Goal: Task Accomplishment & Management: Complete application form

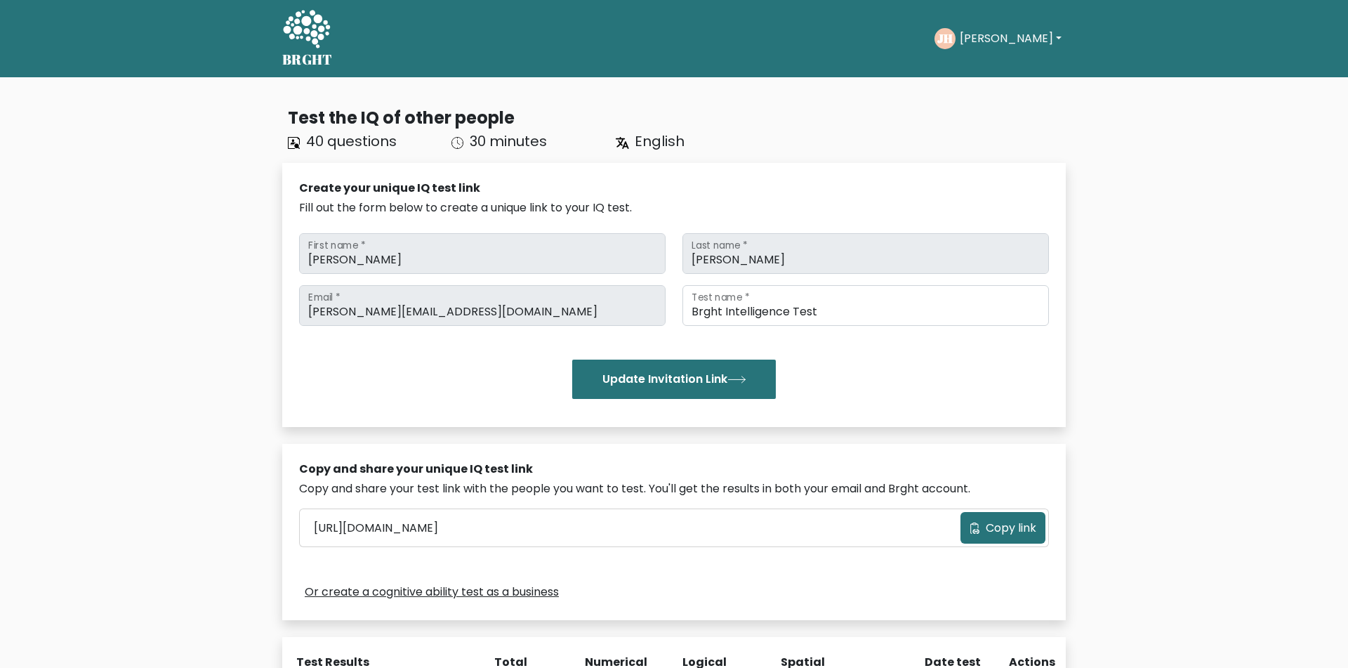
click at [983, 24] on div "JH Johannes Dashboard Profile Settings Logout" at bounding box center [999, 38] width 131 height 32
click at [993, 42] on button "[PERSON_NAME]" at bounding box center [1010, 38] width 110 height 18
drag, startPoint x: 304, startPoint y: 60, endPoint x: 291, endPoint y: 60, distance: 12.6
click at [305, 61] on h5 "BRGHT" at bounding box center [307, 59] width 51 height 17
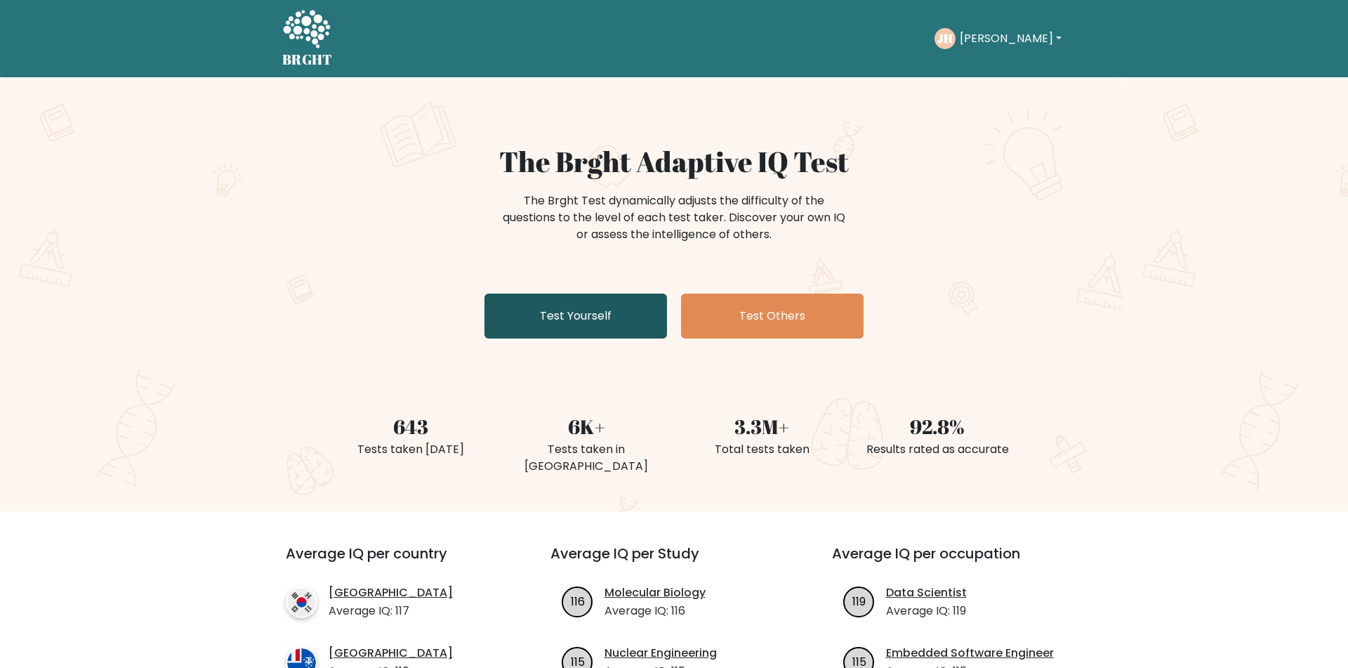
click at [583, 318] on link "Test Yourself" at bounding box center [575, 315] width 183 height 45
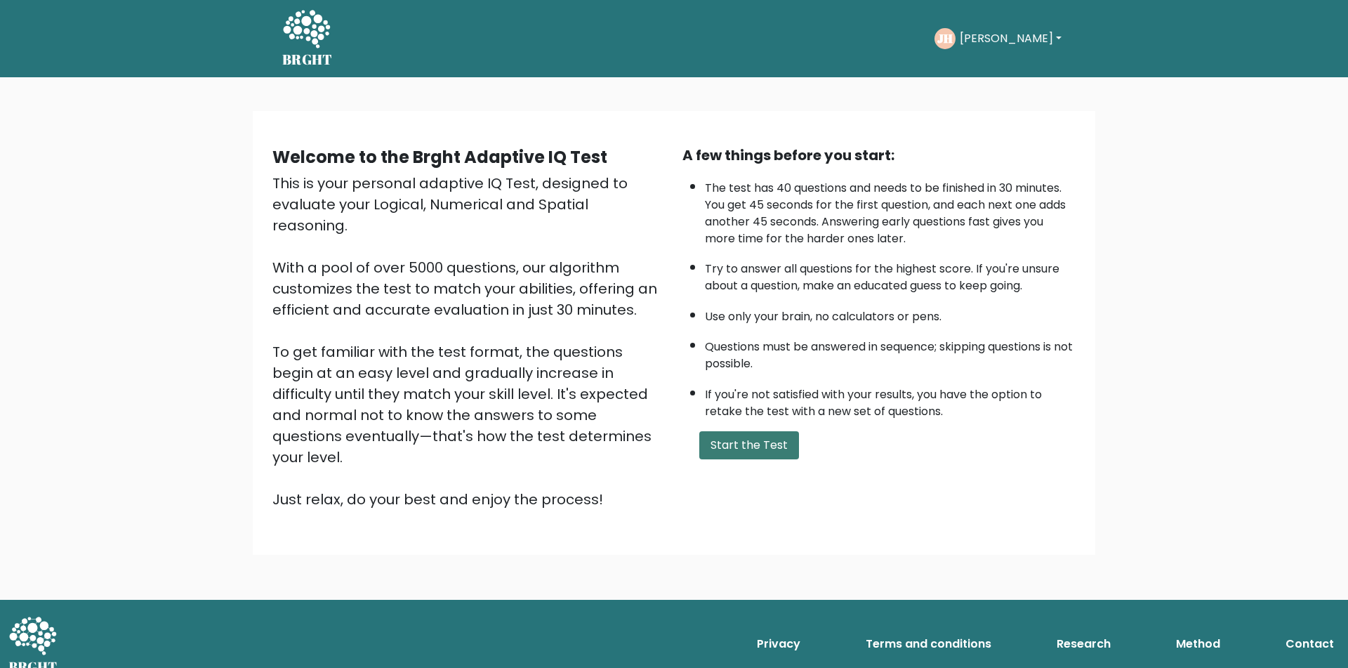
click at [755, 458] on button "Start the Test" at bounding box center [749, 445] width 100 height 28
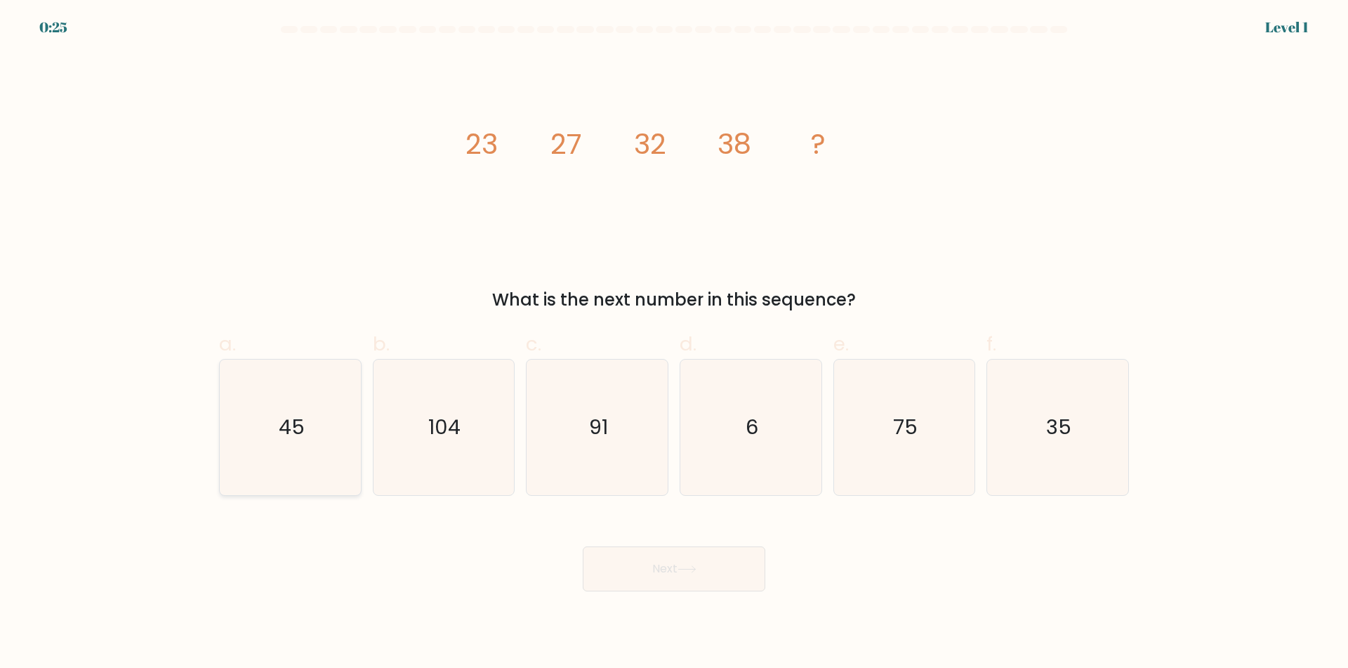
click at [330, 410] on icon "45" at bounding box center [290, 426] width 135 height 135
drag, startPoint x: 322, startPoint y: 462, endPoint x: 397, endPoint y: 489, distance: 79.3
click at [324, 463] on icon "45" at bounding box center [290, 426] width 135 height 135
click at [674, 343] on input "a. 45" at bounding box center [674, 338] width 1 height 9
radio input "true"
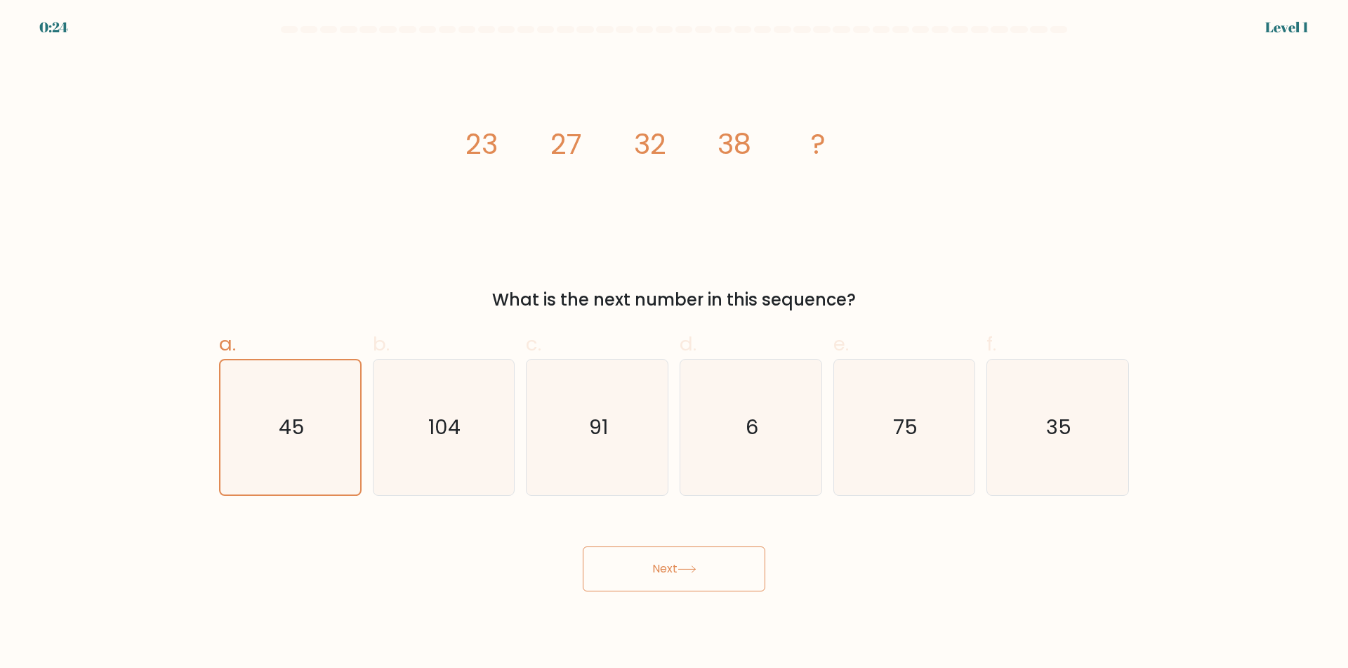
click at [698, 578] on button "Next" at bounding box center [674, 568] width 183 height 45
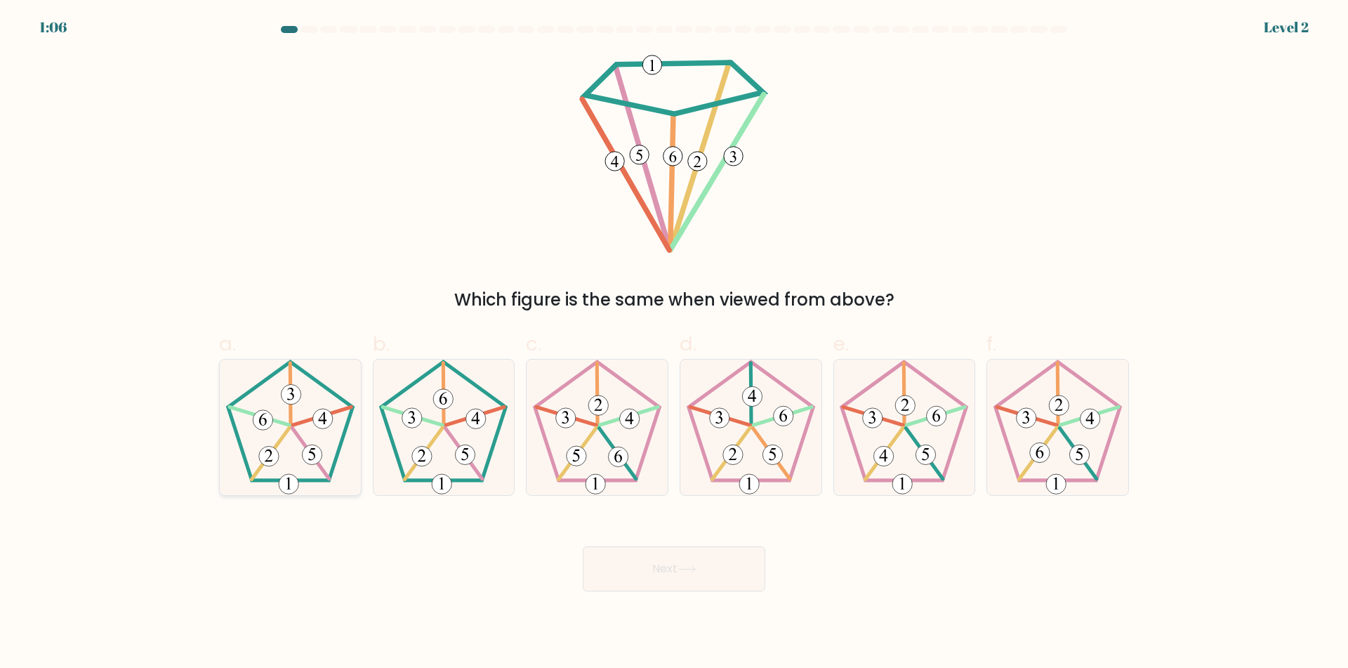
click at [234, 446] on icon at bounding box center [290, 426] width 135 height 135
click at [507, 453] on icon at bounding box center [443, 426] width 135 height 135
click at [674, 343] on input "b." at bounding box center [674, 338] width 1 height 9
radio input "true"
click at [673, 565] on button "Next" at bounding box center [674, 568] width 183 height 45
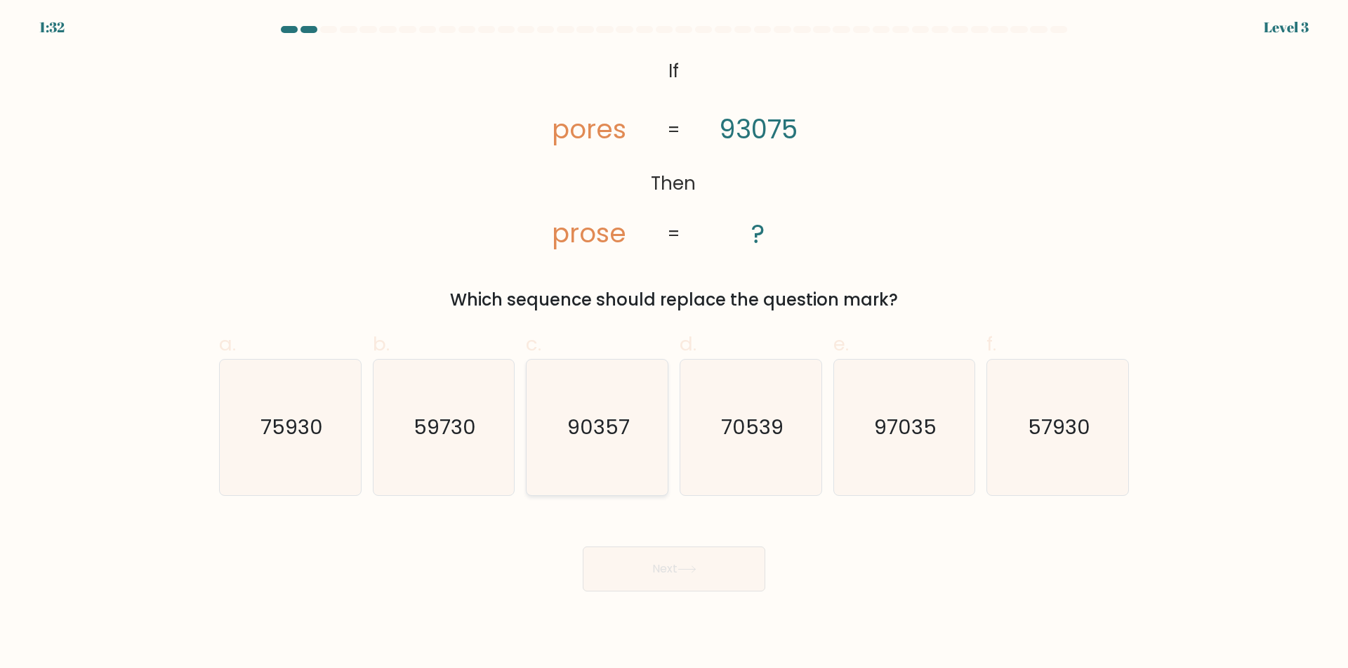
click at [611, 427] on text "90357" at bounding box center [598, 427] width 62 height 28
click at [674, 343] on input "c. 90357" at bounding box center [674, 338] width 1 height 9
radio input "true"
click at [729, 580] on button "Next" at bounding box center [674, 568] width 183 height 45
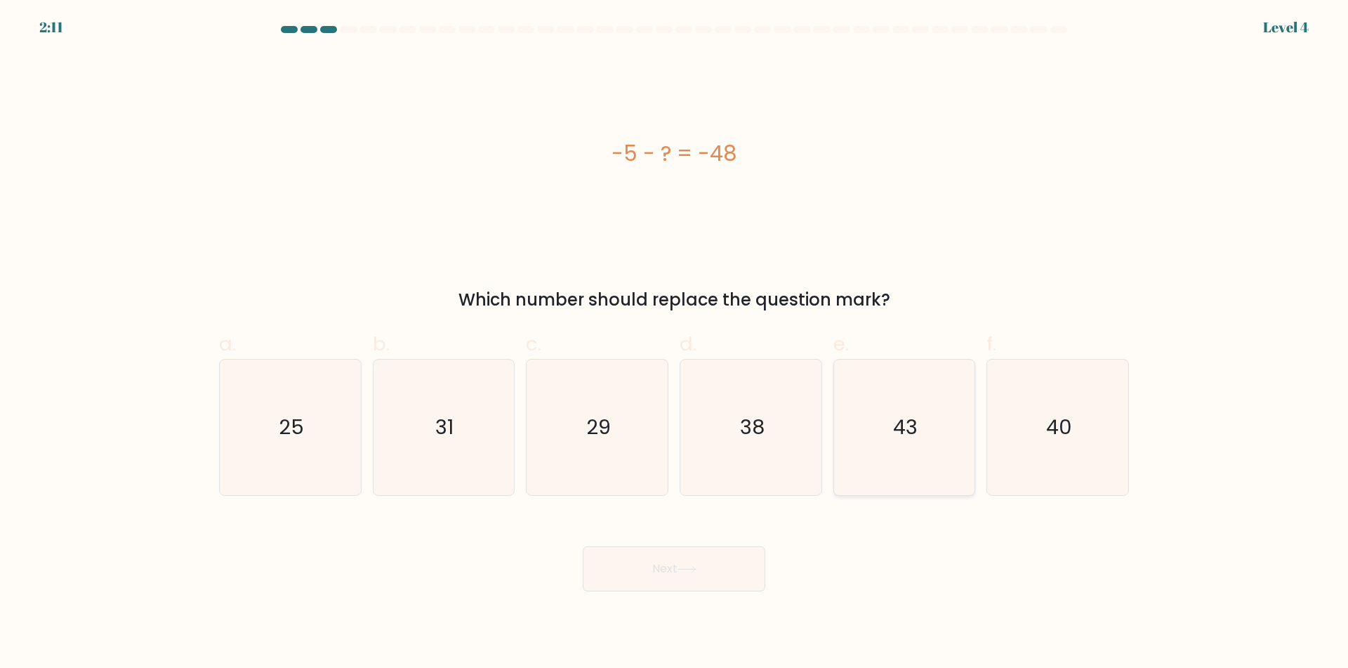
click at [873, 434] on icon "43" at bounding box center [903, 426] width 135 height 135
click at [675, 343] on input "e. 43" at bounding box center [674, 338] width 1 height 9
radio input "true"
click at [710, 569] on button "Next" at bounding box center [674, 568] width 183 height 45
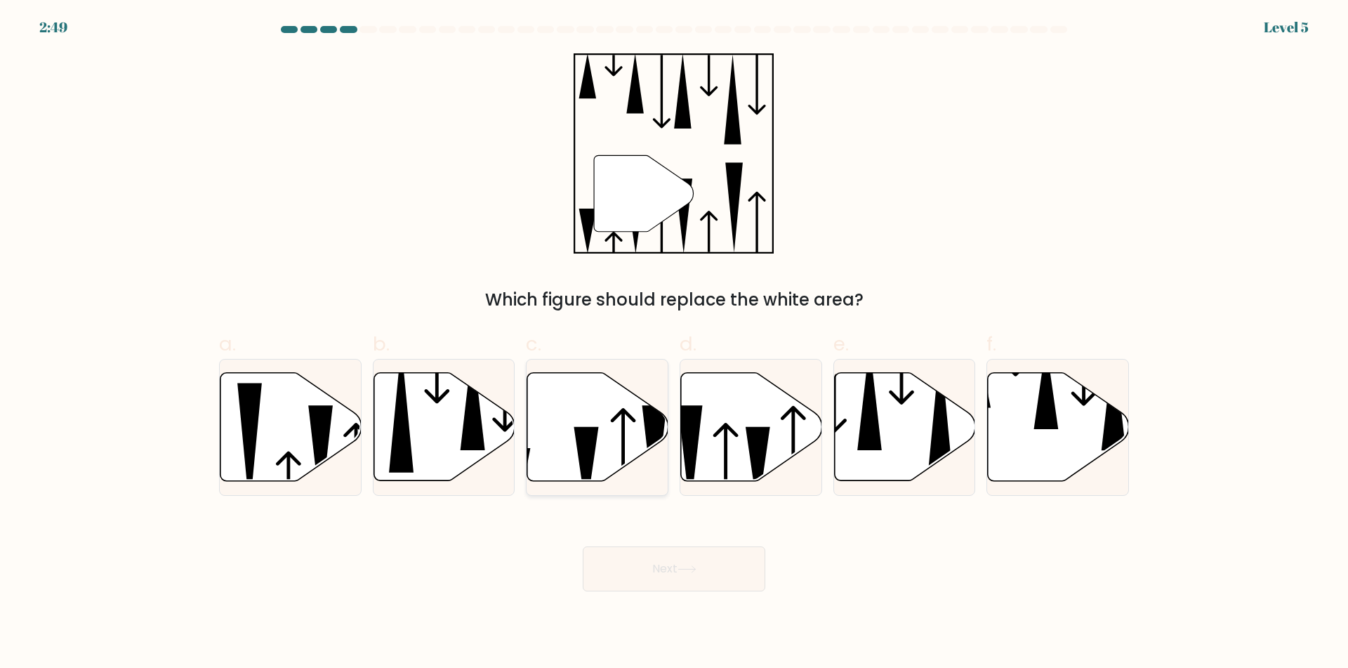
click at [554, 437] on icon at bounding box center [597, 426] width 141 height 108
click at [570, 438] on icon at bounding box center [597, 426] width 141 height 108
click at [674, 343] on input "c." at bounding box center [674, 338] width 1 height 9
radio input "true"
click at [712, 580] on button "Next" at bounding box center [674, 568] width 183 height 45
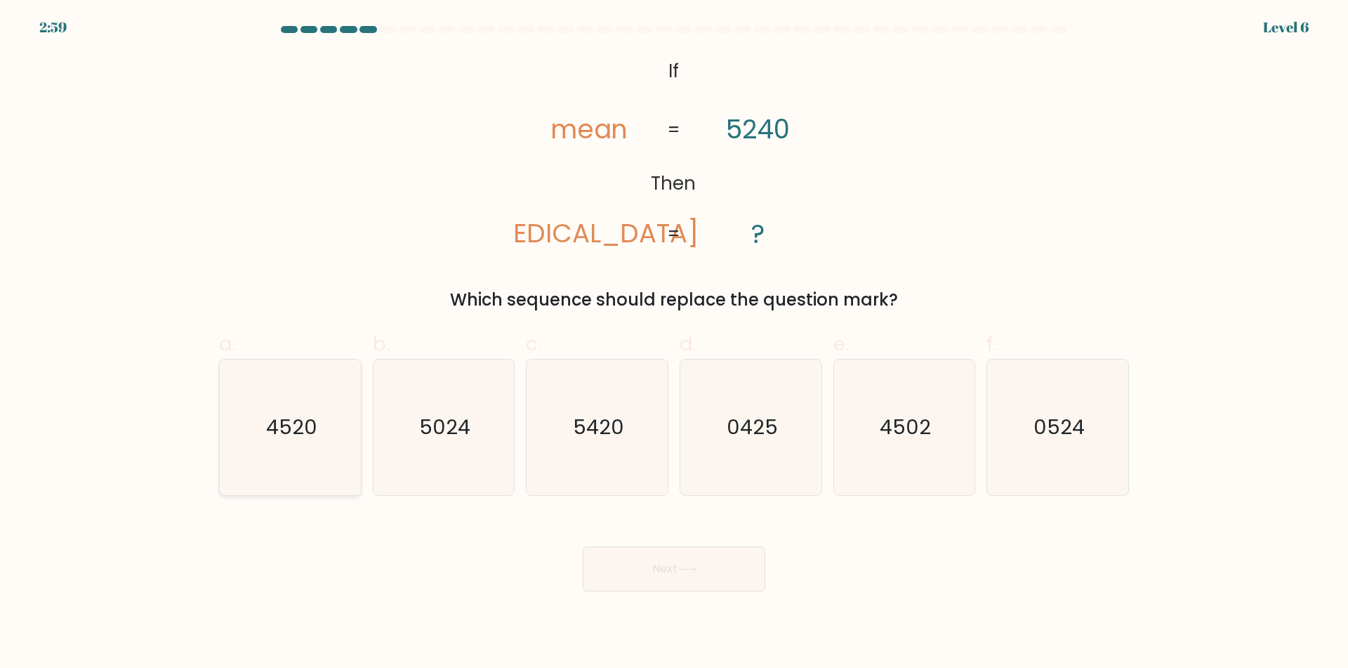
click at [314, 446] on icon "4520" at bounding box center [290, 426] width 135 height 135
click at [358, 465] on div "4520" at bounding box center [290, 427] width 142 height 137
click at [674, 343] on input "a. 4520" at bounding box center [674, 338] width 1 height 9
radio input "true"
click at [689, 575] on button "Next" at bounding box center [674, 568] width 183 height 45
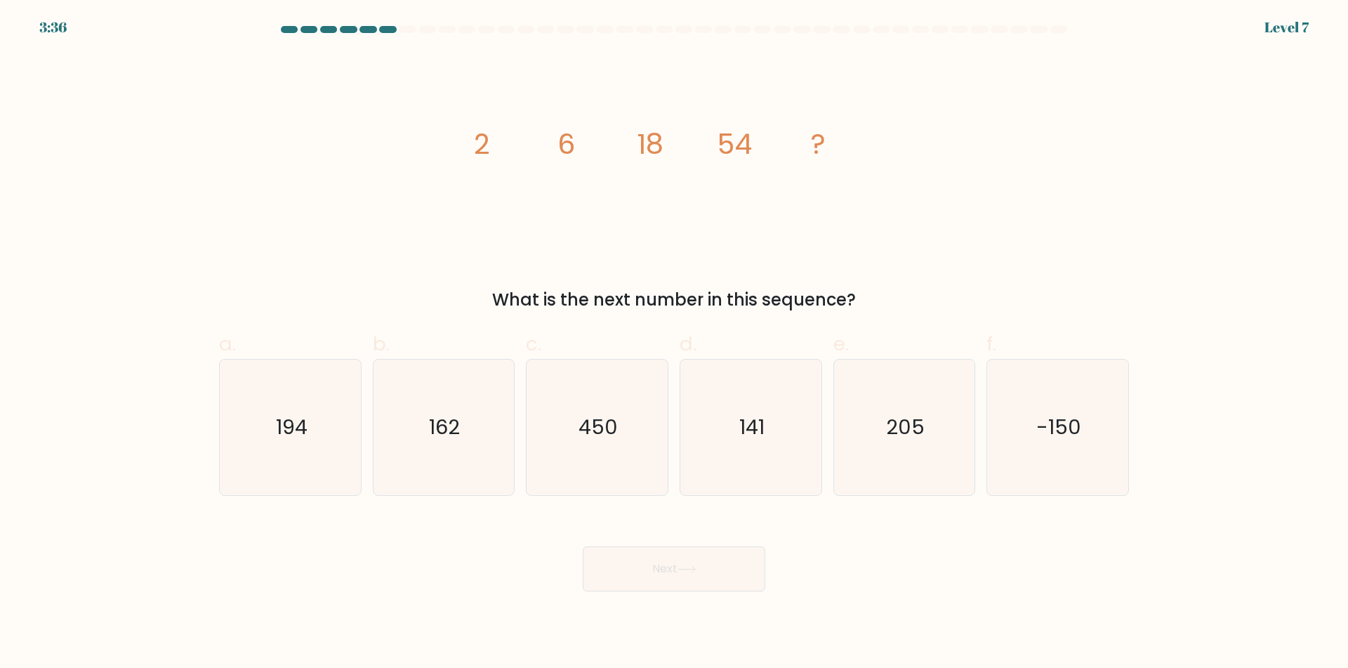
click at [777, 512] on form at bounding box center [674, 308] width 1348 height 565
click at [465, 420] on icon "162" at bounding box center [443, 426] width 135 height 135
click at [674, 343] on input "b. 162" at bounding box center [674, 338] width 1 height 9
radio input "true"
click at [684, 567] on icon at bounding box center [686, 569] width 19 height 8
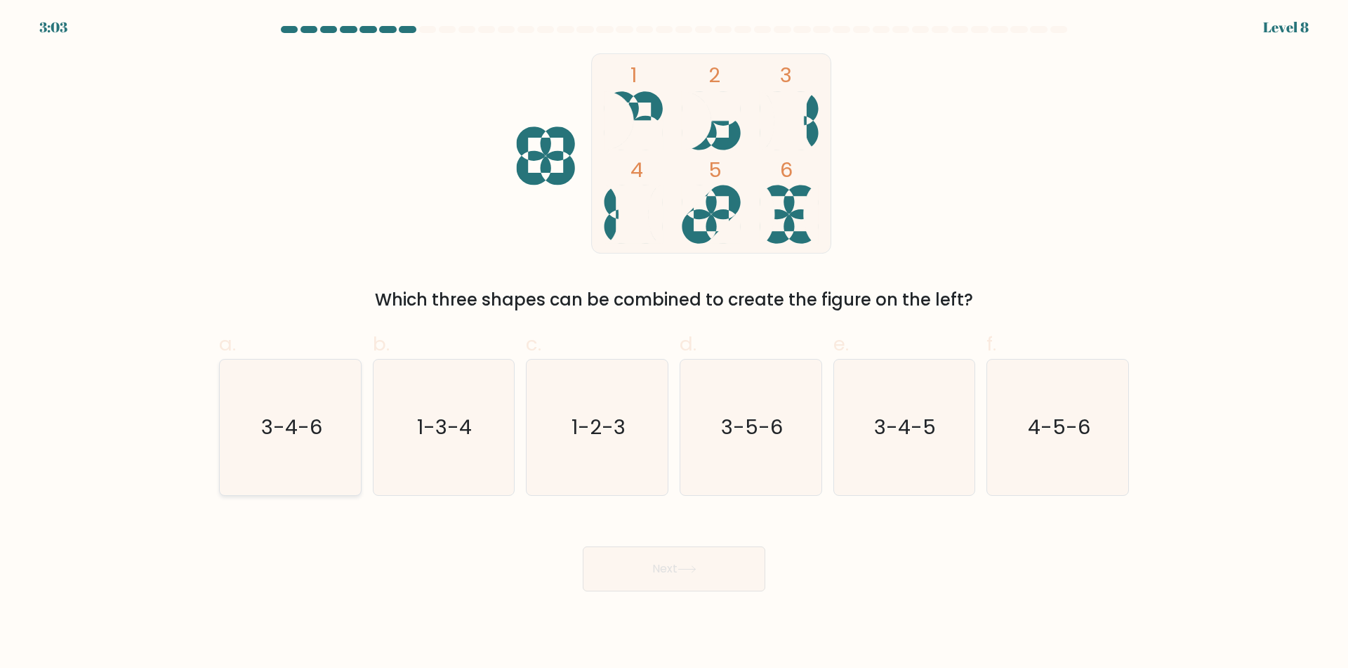
click at [279, 436] on icon "3-4-6" at bounding box center [290, 426] width 135 height 135
click at [674, 343] on input "a. 3-4-6" at bounding box center [674, 338] width 1 height 9
radio input "true"
click at [651, 572] on button "Next" at bounding box center [674, 568] width 183 height 45
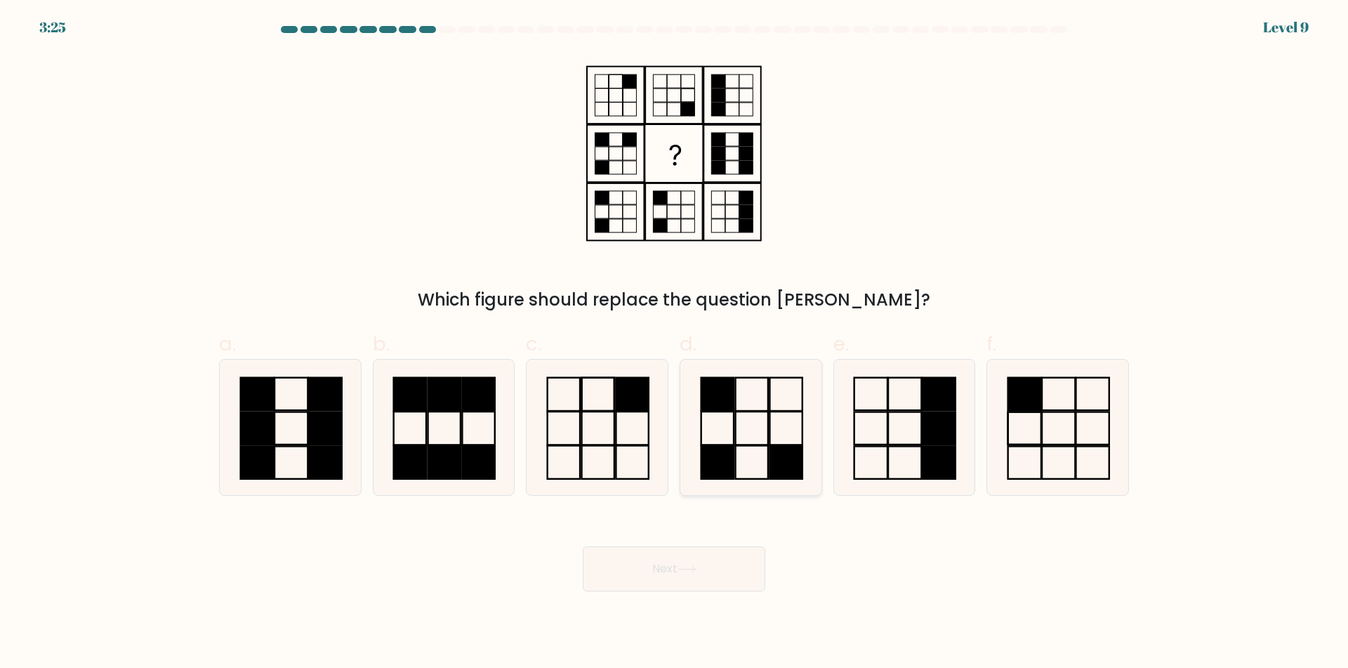
click at [732, 479] on icon at bounding box center [750, 426] width 135 height 135
click at [675, 343] on input "d." at bounding box center [674, 338] width 1 height 9
radio input "true"
click at [706, 578] on button "Next" at bounding box center [674, 568] width 183 height 45
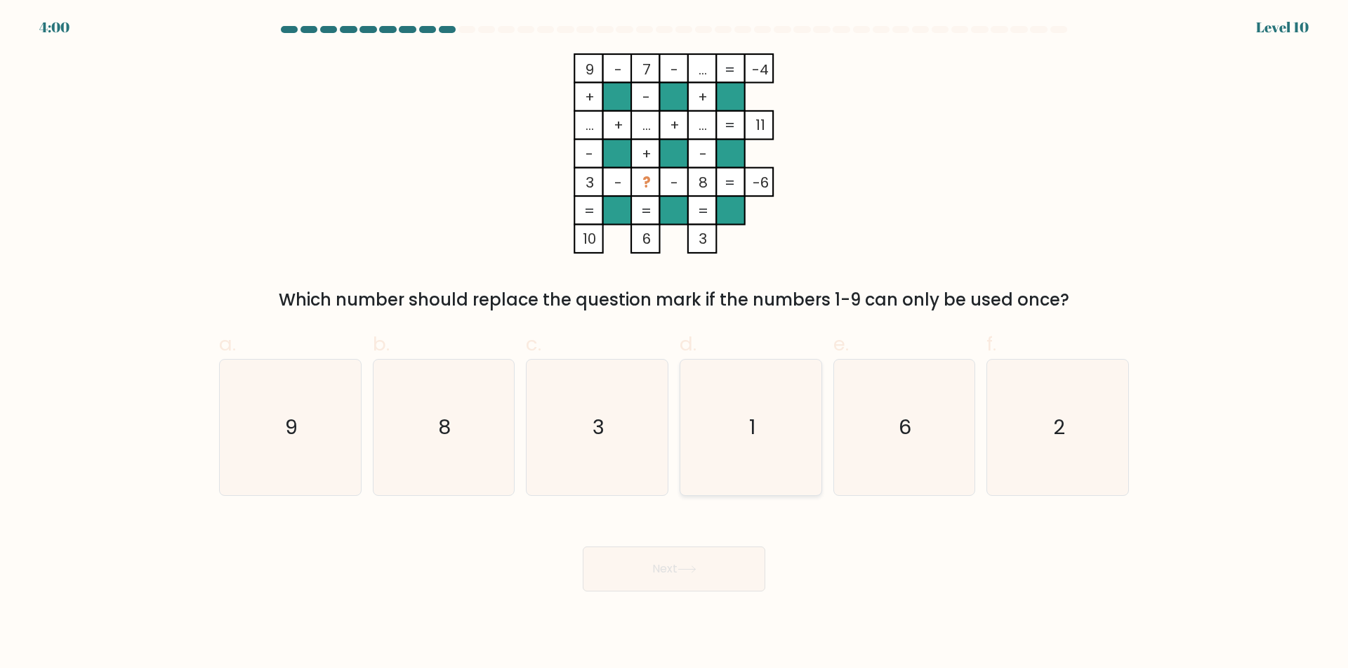
click at [764, 406] on icon "1" at bounding box center [750, 426] width 135 height 135
click at [758, 407] on icon "1" at bounding box center [750, 426] width 135 height 135
click at [675, 343] on input "d. 1" at bounding box center [674, 338] width 1 height 9
radio input "true"
click at [694, 565] on button "Next" at bounding box center [674, 568] width 183 height 45
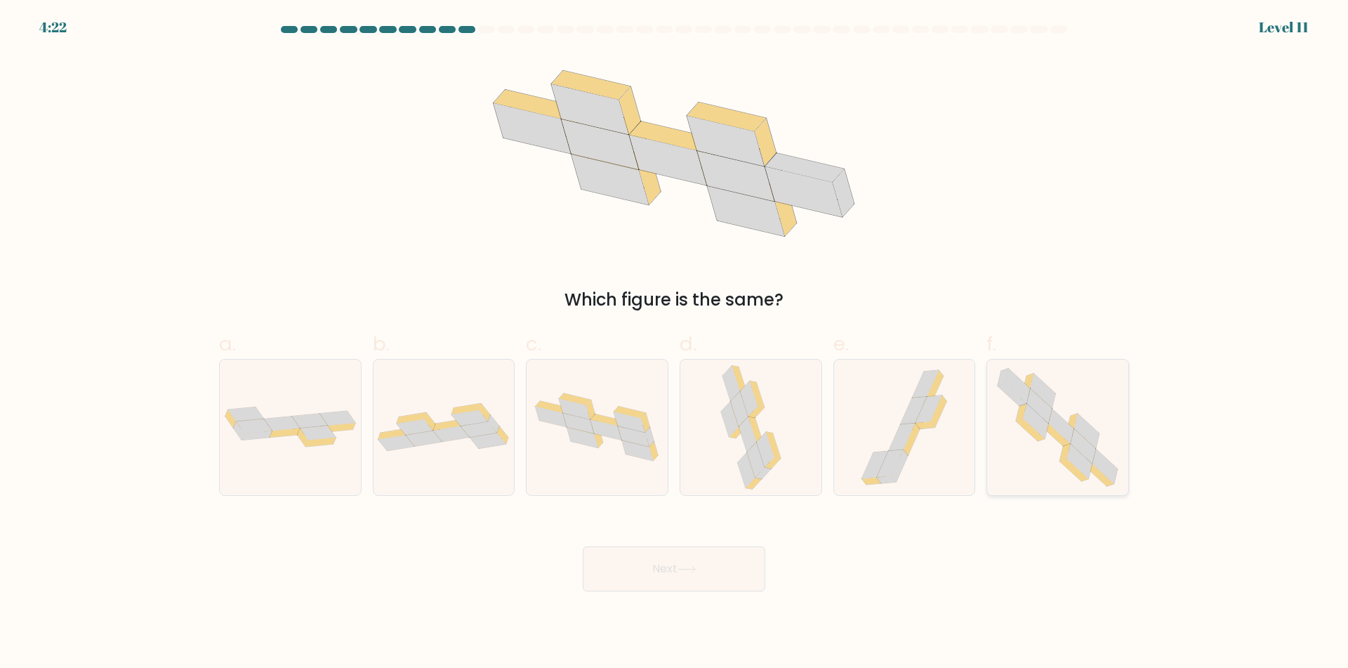
click at [1063, 476] on icon at bounding box center [1057, 426] width 138 height 135
click at [675, 343] on input "f." at bounding box center [674, 338] width 1 height 9
radio input "true"
click at [722, 573] on button "Next" at bounding box center [674, 568] width 183 height 45
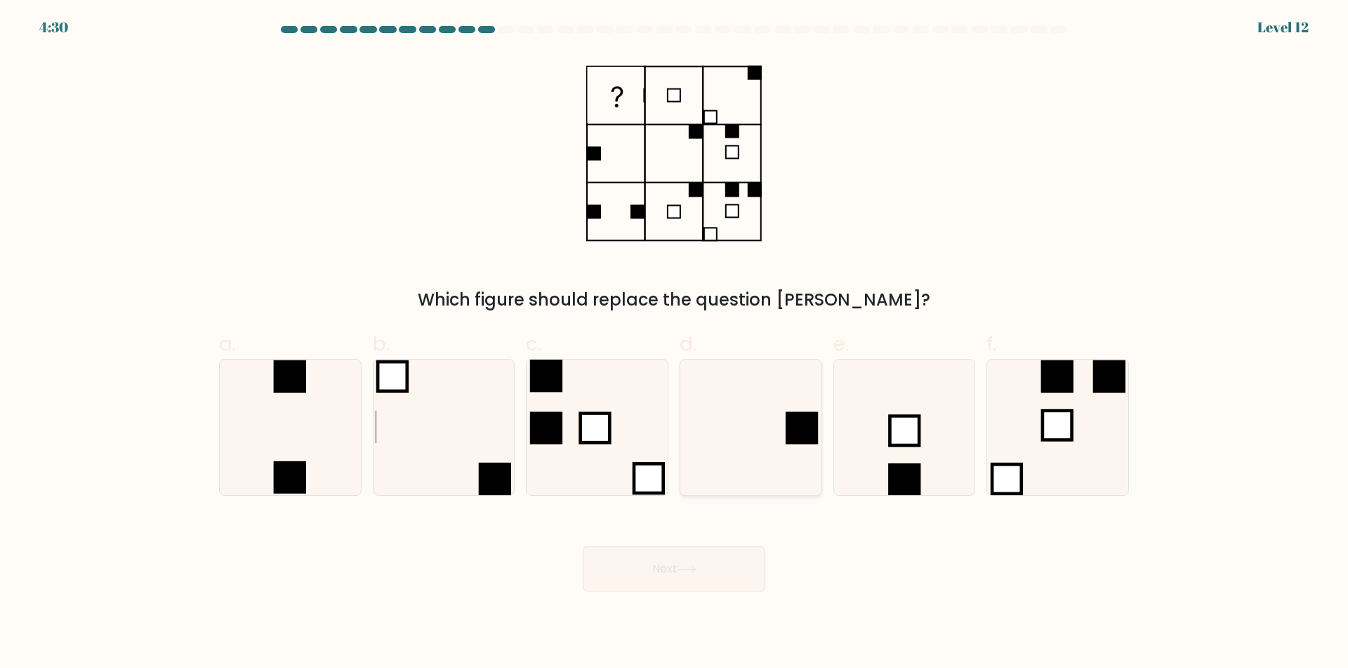
click at [750, 458] on icon at bounding box center [750, 426] width 135 height 135
click at [675, 343] on input "d." at bounding box center [674, 338] width 1 height 9
radio input "true"
click at [703, 582] on button "Next" at bounding box center [674, 568] width 183 height 45
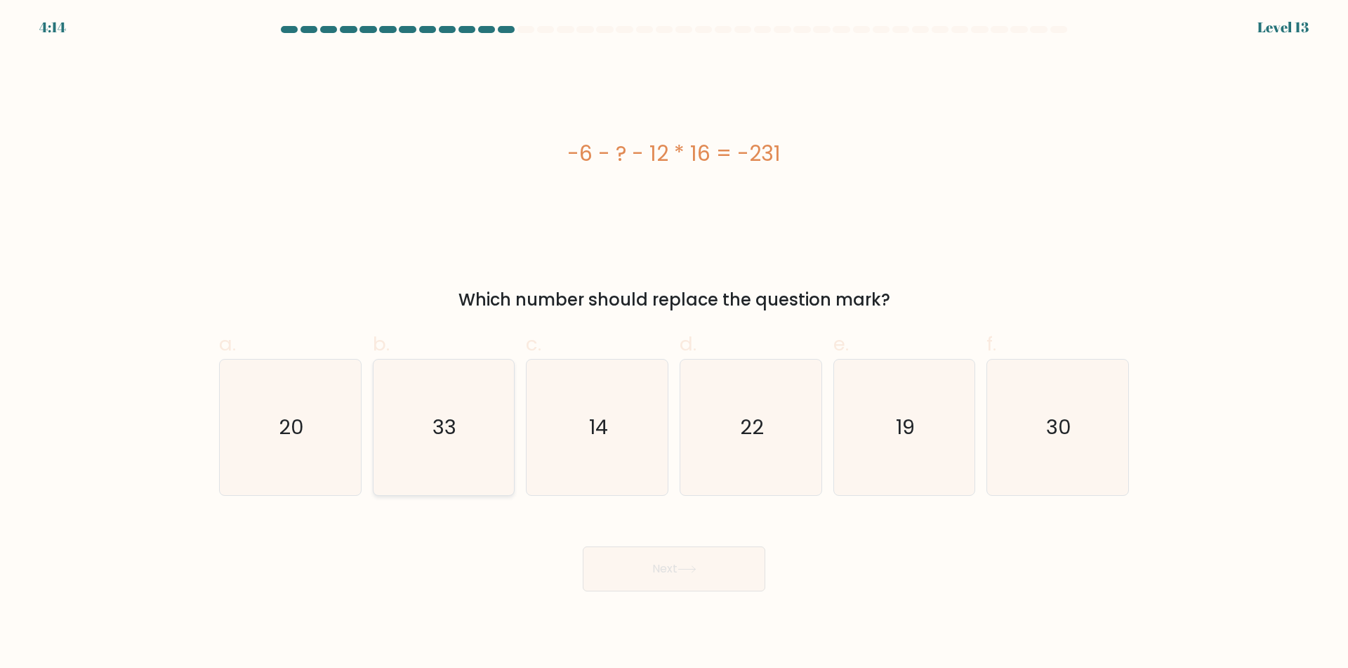
click at [462, 477] on icon "33" at bounding box center [443, 426] width 135 height 135
click at [674, 343] on input "b. 33" at bounding box center [674, 338] width 1 height 9
radio input "true"
click at [638, 550] on button "Next" at bounding box center [674, 568] width 183 height 45
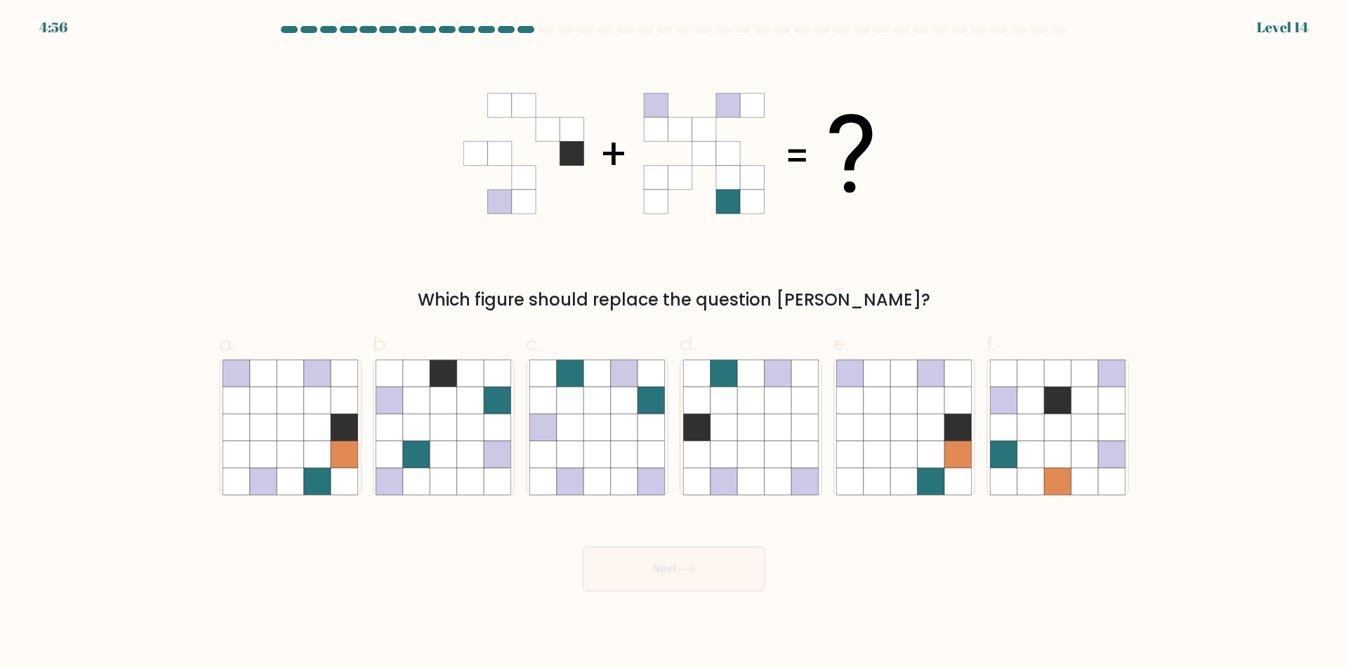
drag, startPoint x: 715, startPoint y: 505, endPoint x: 700, endPoint y: 520, distance: 21.8
click at [1101, 451] on icon at bounding box center [1111, 453] width 27 height 27
click at [675, 343] on input "f." at bounding box center [674, 338] width 1 height 9
radio input "true"
click at [605, 446] on icon at bounding box center [596, 453] width 27 height 27
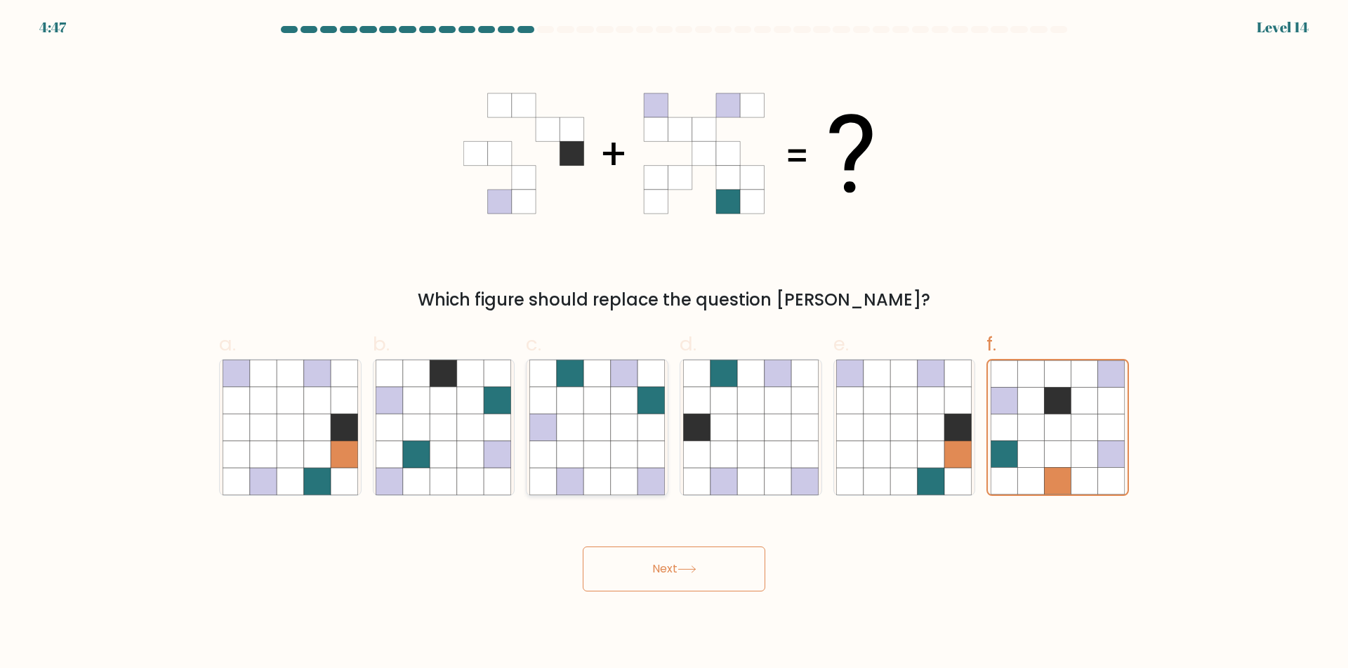
click at [674, 343] on input "c." at bounding box center [674, 338] width 1 height 9
radio input "true"
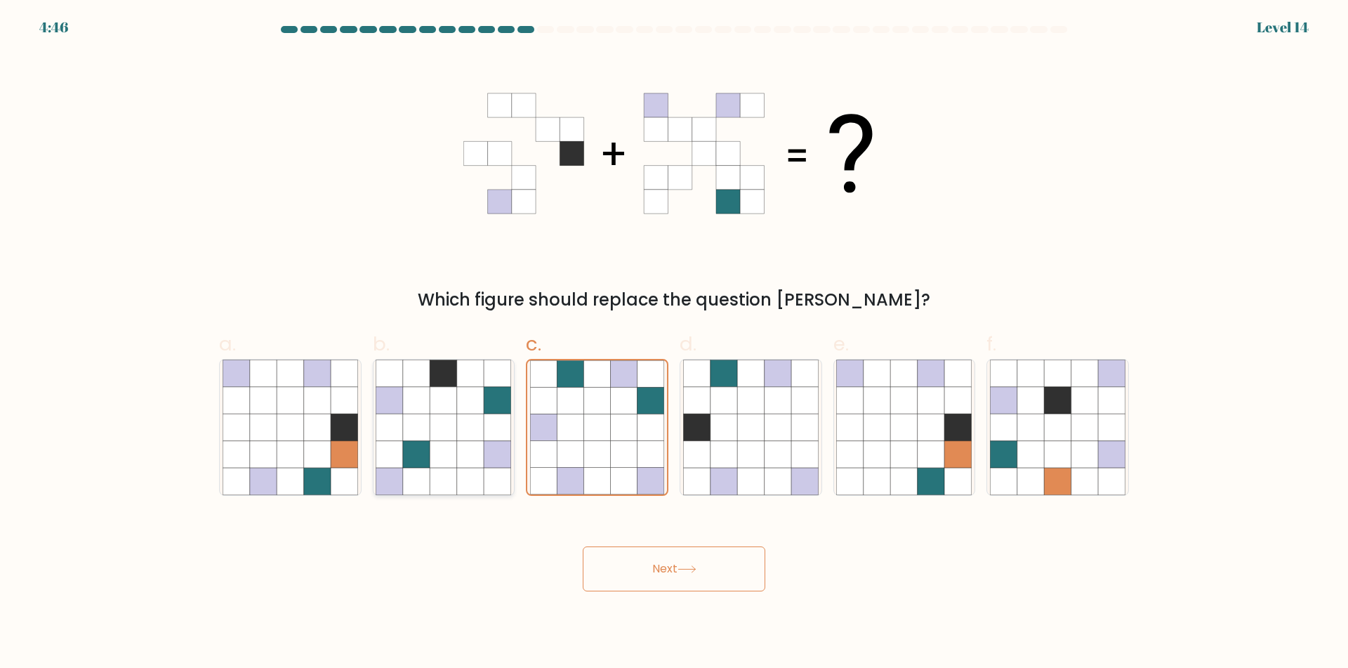
click at [406, 473] on icon at bounding box center [416, 480] width 27 height 27
click at [674, 343] on input "b." at bounding box center [674, 338] width 1 height 9
radio input "true"
click at [661, 475] on icon at bounding box center [650, 480] width 27 height 27
click at [674, 343] on input "c." at bounding box center [674, 338] width 1 height 9
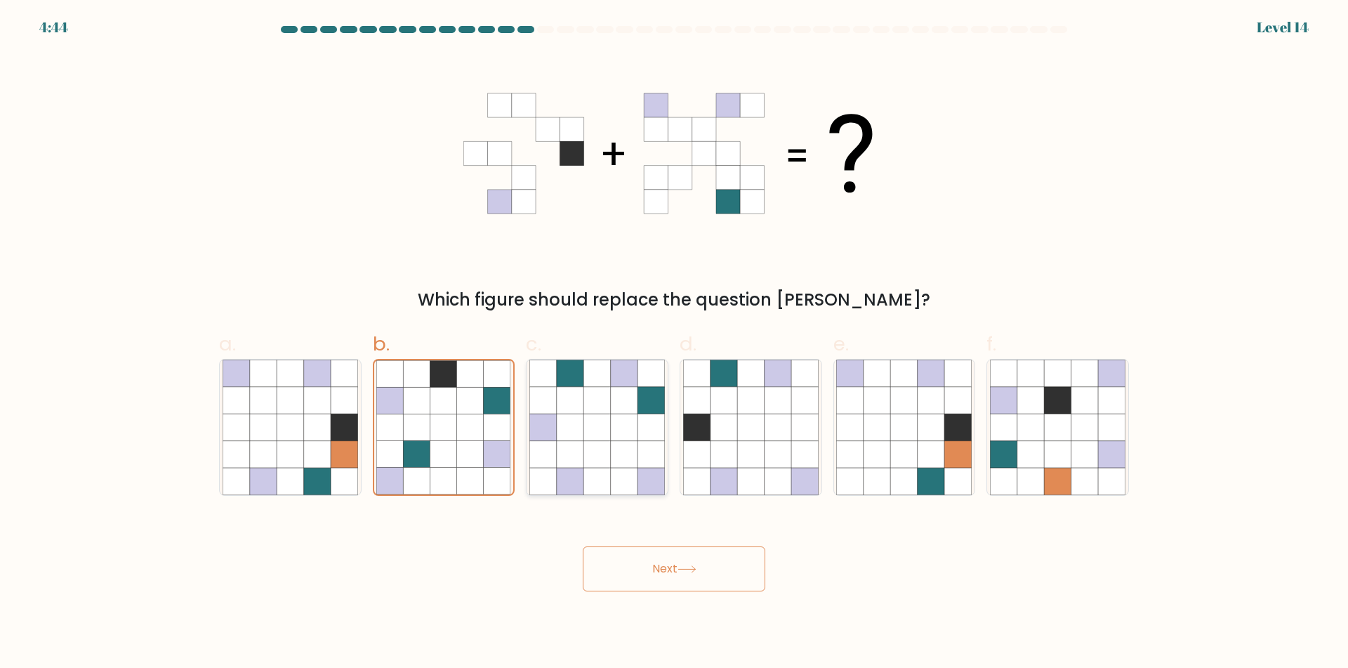
radio input "true"
click at [754, 477] on icon at bounding box center [750, 480] width 27 height 27
click at [675, 343] on input "d." at bounding box center [674, 338] width 1 height 9
radio input "true"
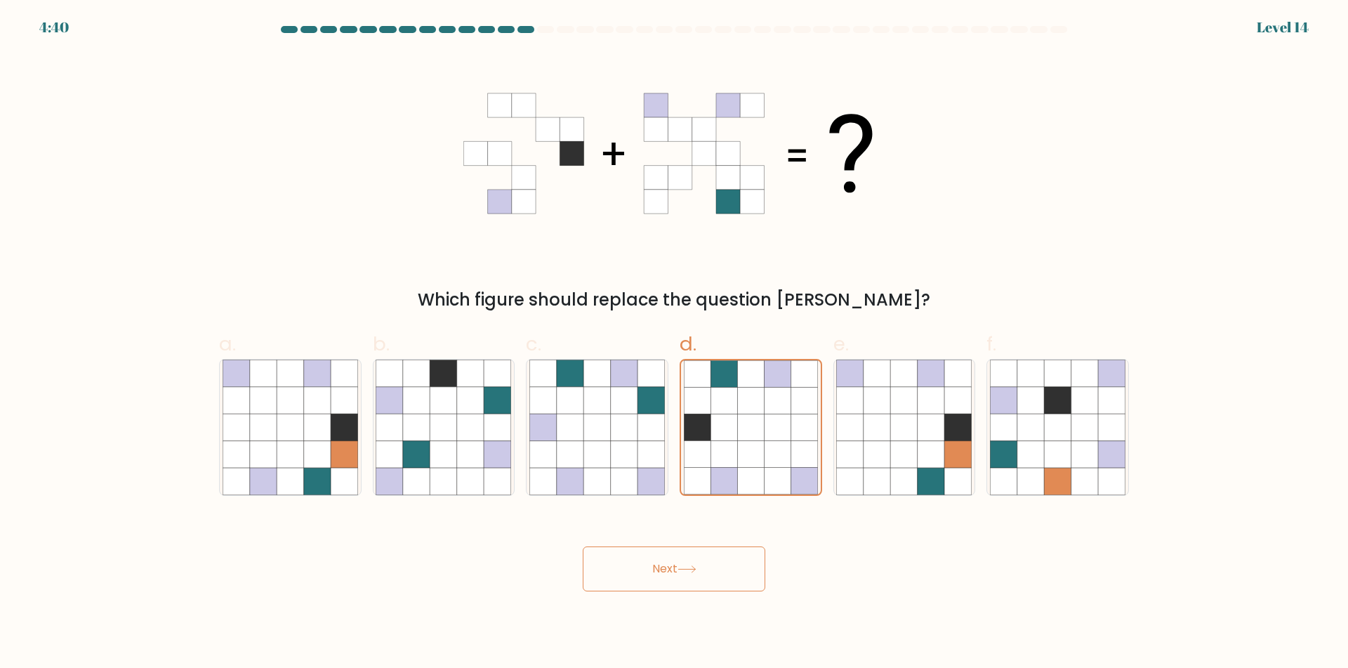
click at [712, 570] on button "Next" at bounding box center [674, 568] width 183 height 45
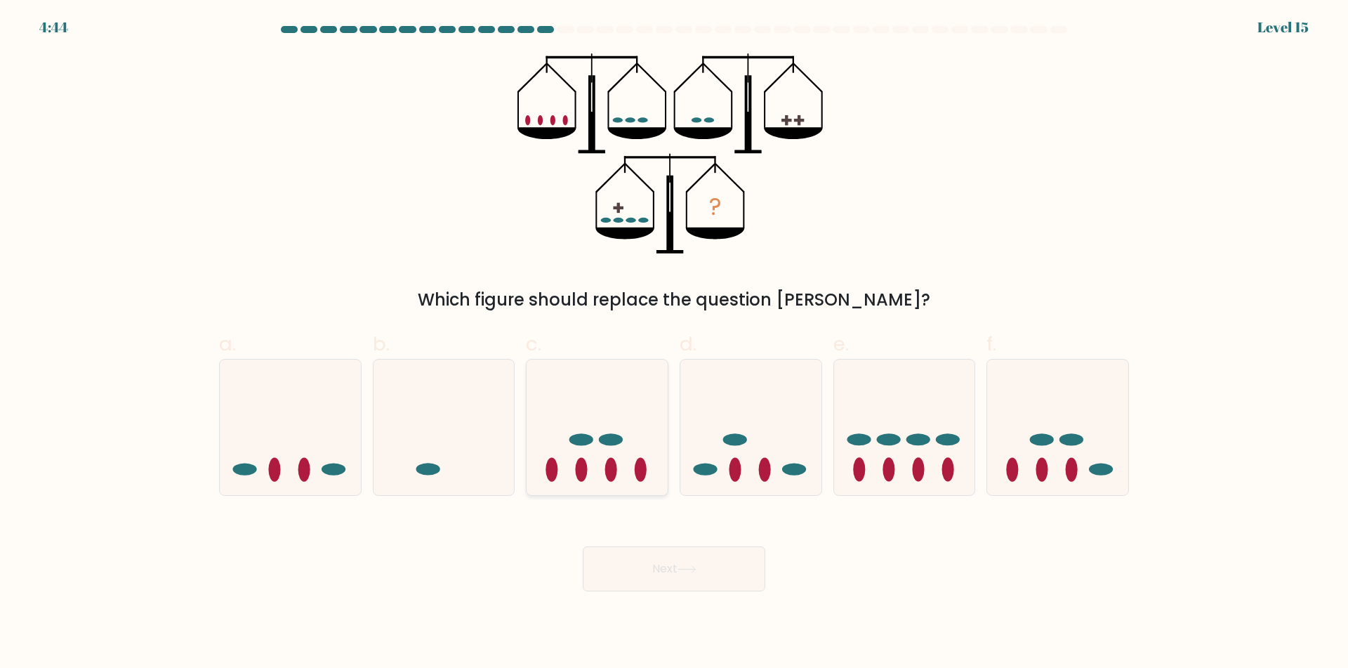
click at [578, 465] on ellipse at bounding box center [582, 470] width 12 height 24
click at [674, 343] on input "c." at bounding box center [674, 338] width 1 height 9
radio input "true"
click at [635, 576] on button "Next" at bounding box center [674, 568] width 183 height 45
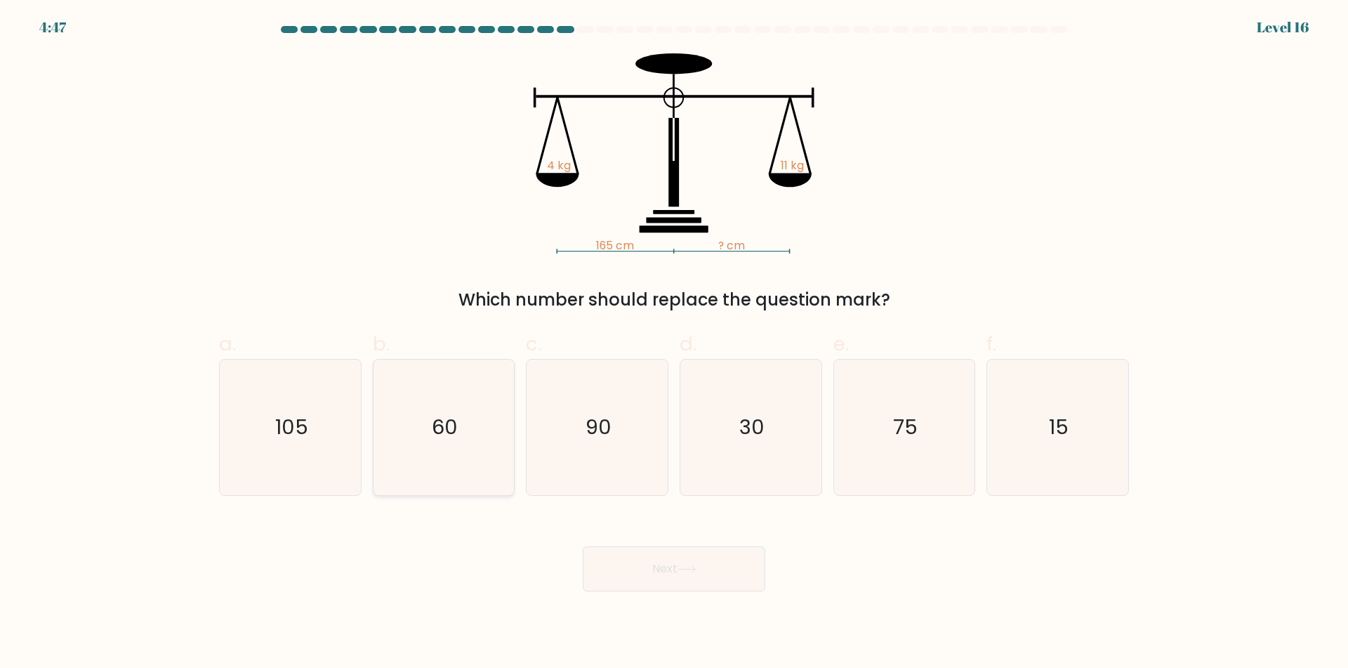
click at [489, 460] on icon "60" at bounding box center [443, 426] width 135 height 135
click at [483, 456] on icon "60" at bounding box center [443, 426] width 135 height 135
click at [674, 343] on input "b. 60" at bounding box center [674, 338] width 1 height 9
radio input "true"
click at [682, 561] on button "Next" at bounding box center [674, 568] width 183 height 45
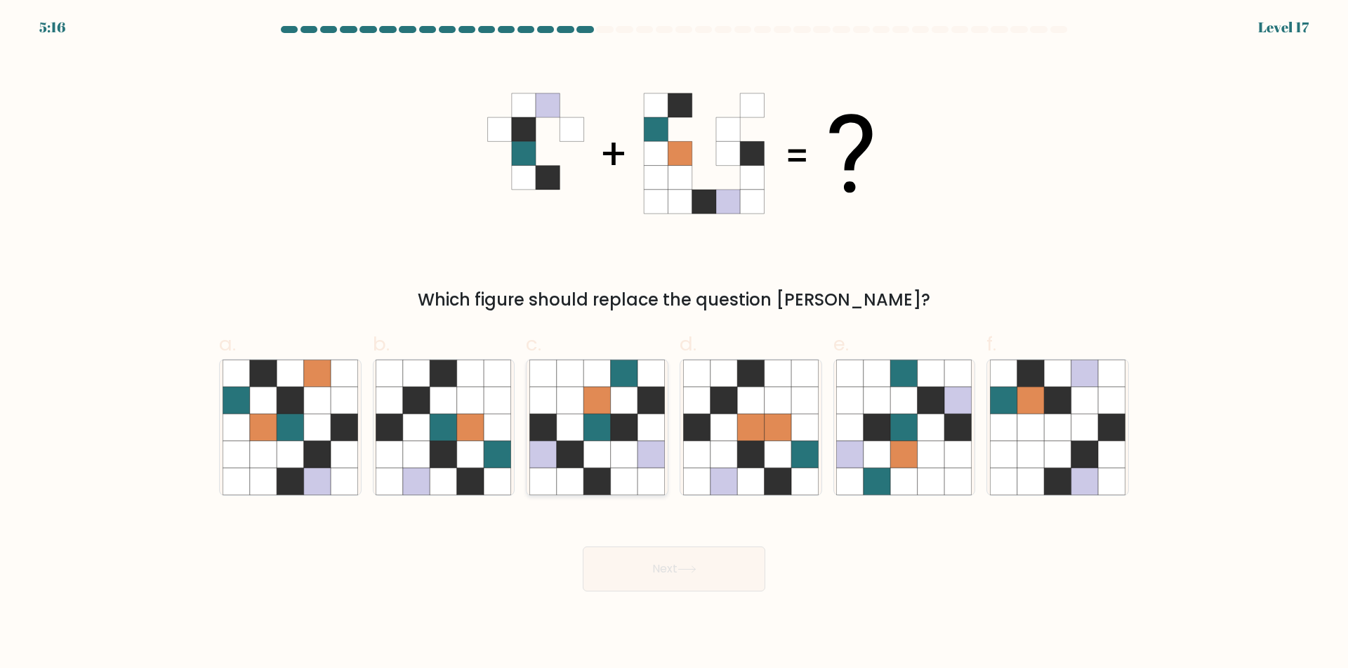
click at [582, 418] on icon at bounding box center [570, 426] width 27 height 27
click at [674, 343] on input "c." at bounding box center [674, 338] width 1 height 9
radio input "true"
click at [704, 583] on button "Next" at bounding box center [674, 568] width 183 height 45
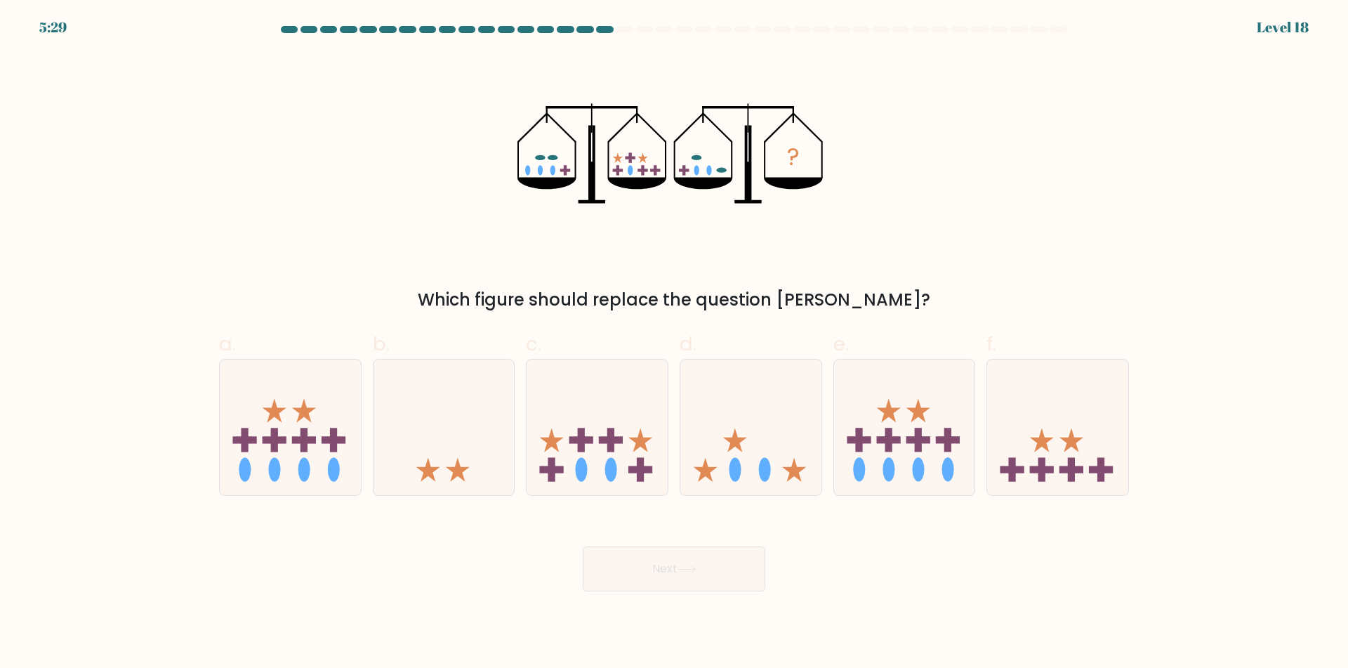
drag, startPoint x: 1043, startPoint y: 372, endPoint x: 327, endPoint y: 230, distance: 729.9
click at [812, 467] on icon at bounding box center [750, 427] width 141 height 117
click at [759, 491] on div at bounding box center [750, 427] width 142 height 137
click at [675, 343] on input "d." at bounding box center [674, 338] width 1 height 9
radio input "true"
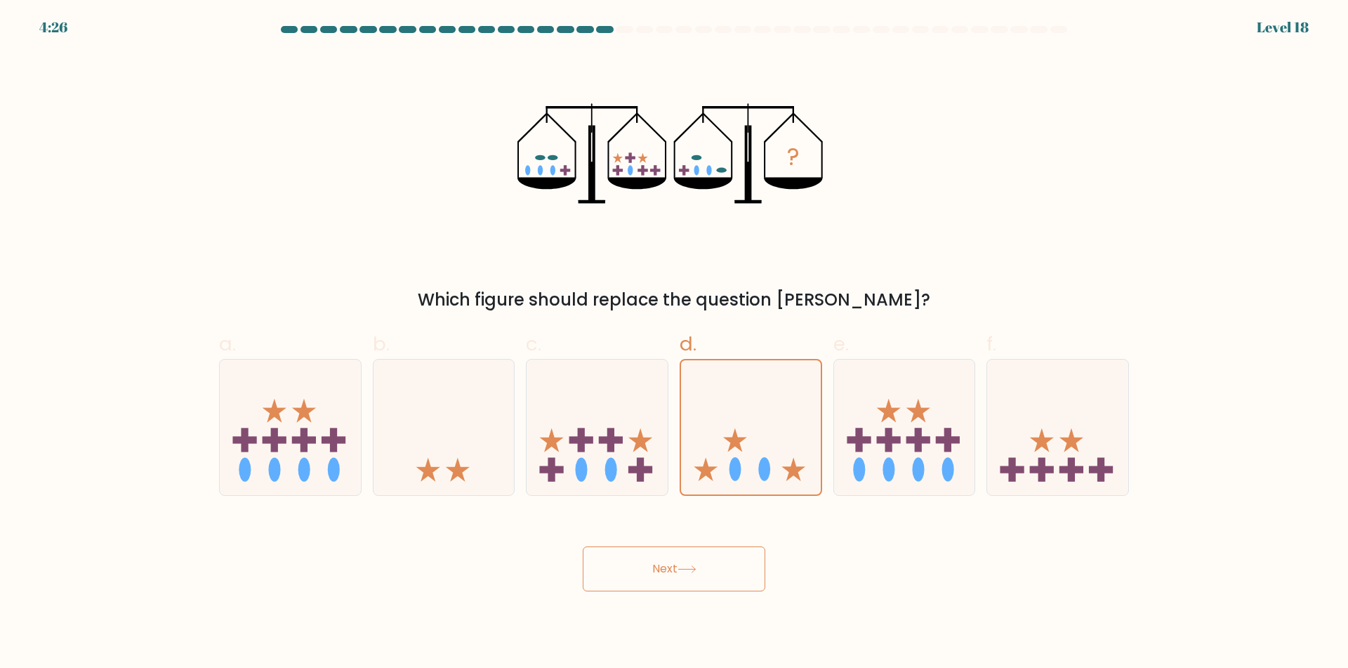
click at [738, 565] on button "Next" at bounding box center [674, 568] width 183 height 45
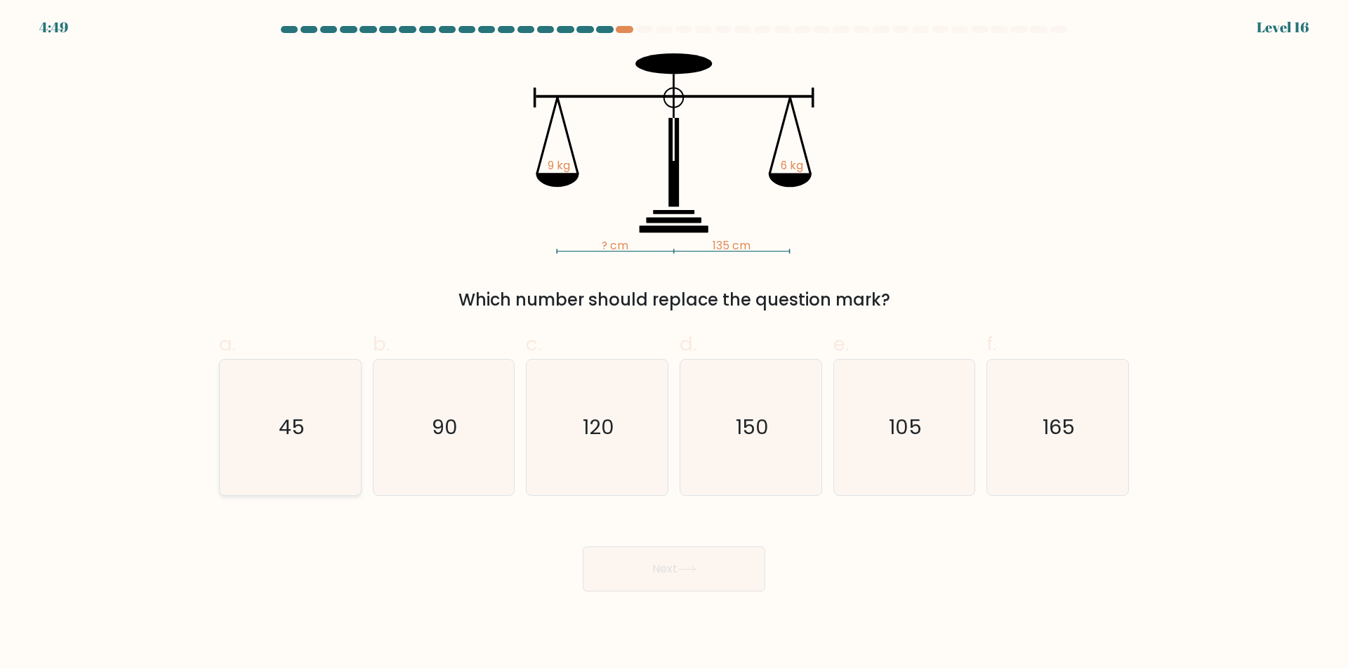
click at [323, 448] on icon "45" at bounding box center [290, 426] width 135 height 135
click at [308, 453] on icon "45" at bounding box center [290, 426] width 135 height 135
click at [674, 343] on input "a. 45" at bounding box center [674, 338] width 1 height 9
radio input "true"
click at [620, 566] on button "Next" at bounding box center [674, 568] width 183 height 45
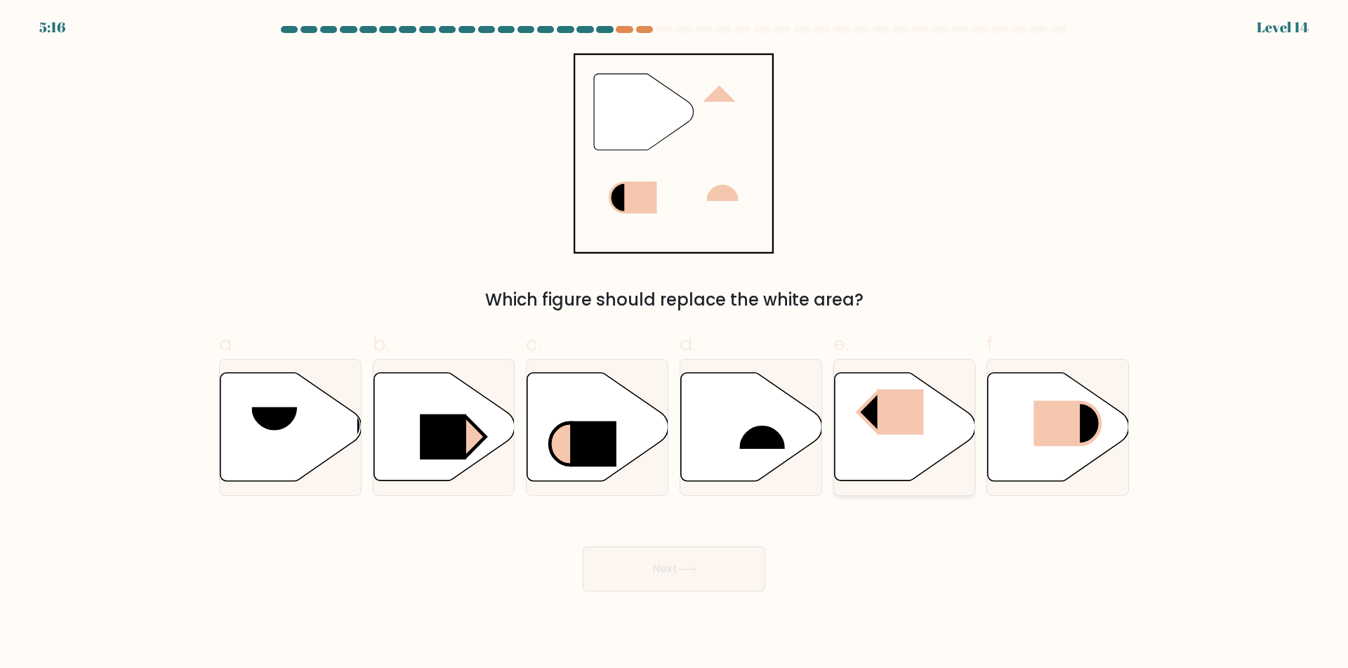
click at [900, 462] on icon at bounding box center [904, 426] width 141 height 108
click at [675, 343] on input "e." at bounding box center [674, 338] width 1 height 9
radio input "true"
click at [736, 564] on button "Next" at bounding box center [674, 568] width 183 height 45
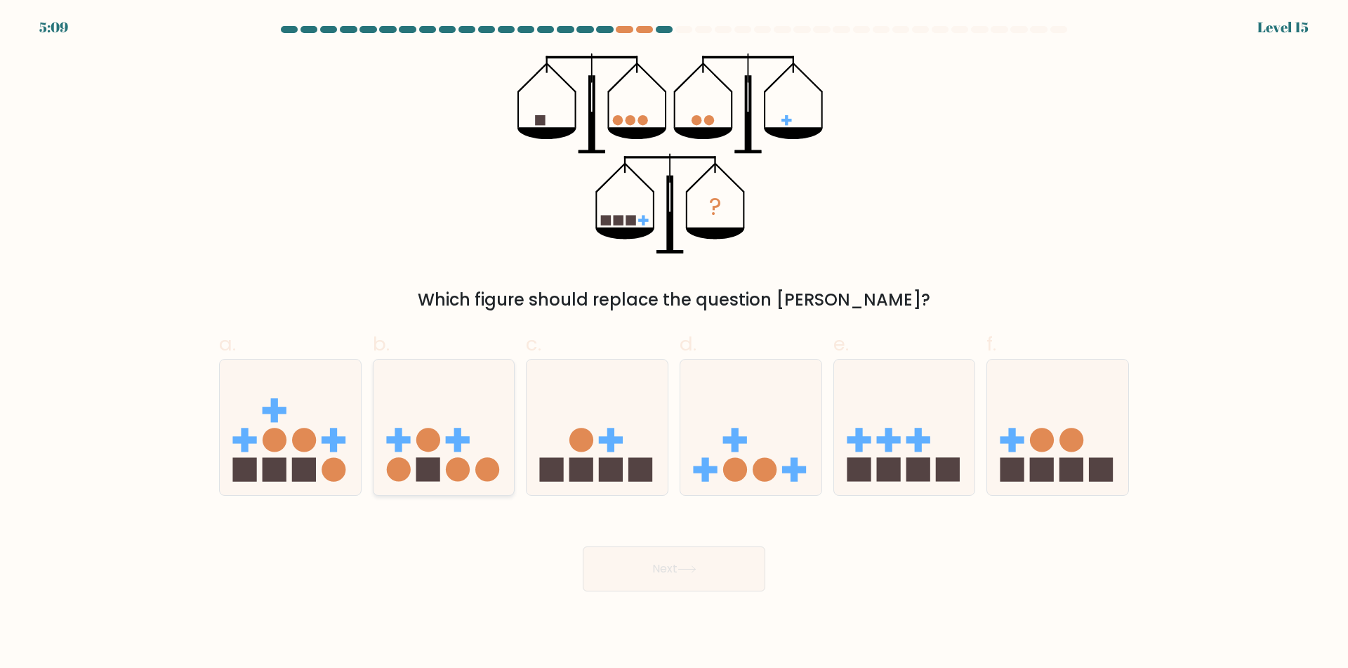
click at [434, 470] on rect at bounding box center [428, 470] width 24 height 24
click at [674, 343] on input "b." at bounding box center [674, 338] width 1 height 9
radio input "true"
click at [611, 558] on div "Next" at bounding box center [674, 551] width 927 height 79
click at [613, 557] on button "Next" at bounding box center [674, 568] width 183 height 45
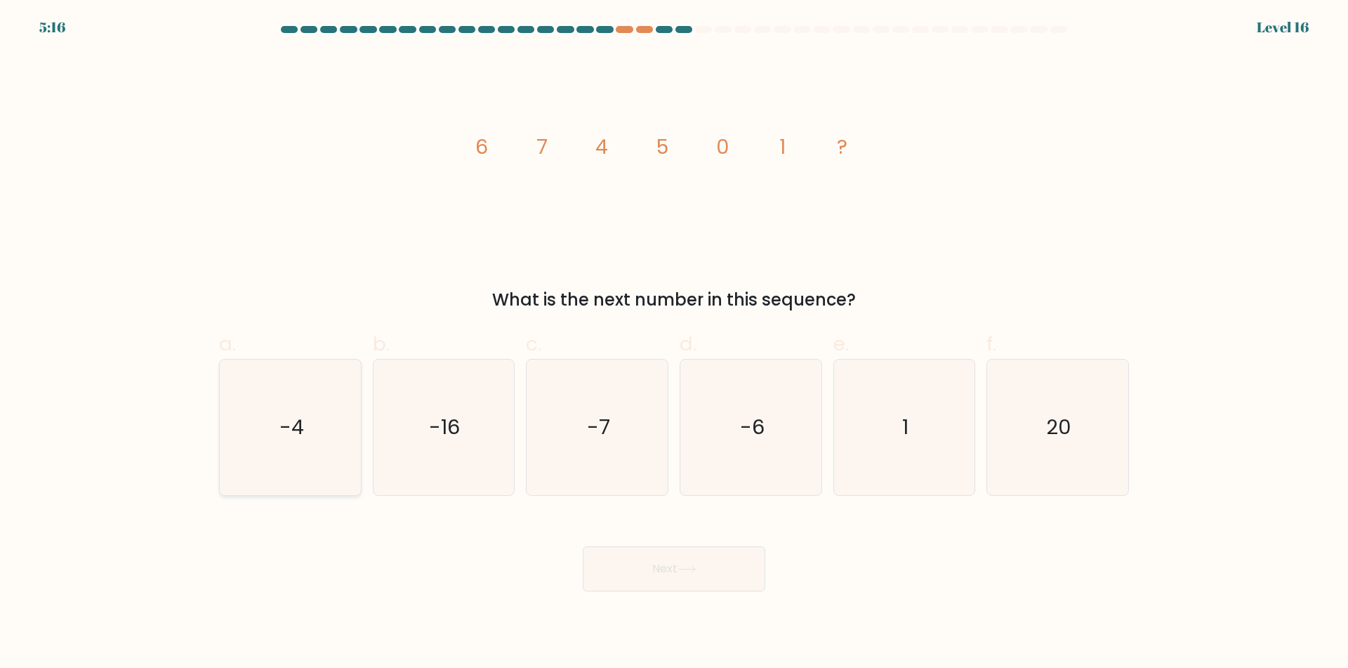
click at [298, 387] on icon "-4" at bounding box center [290, 426] width 135 height 135
click at [674, 343] on input "a. -4" at bounding box center [674, 338] width 1 height 9
radio input "true"
click at [669, 571] on button "Next" at bounding box center [674, 568] width 183 height 45
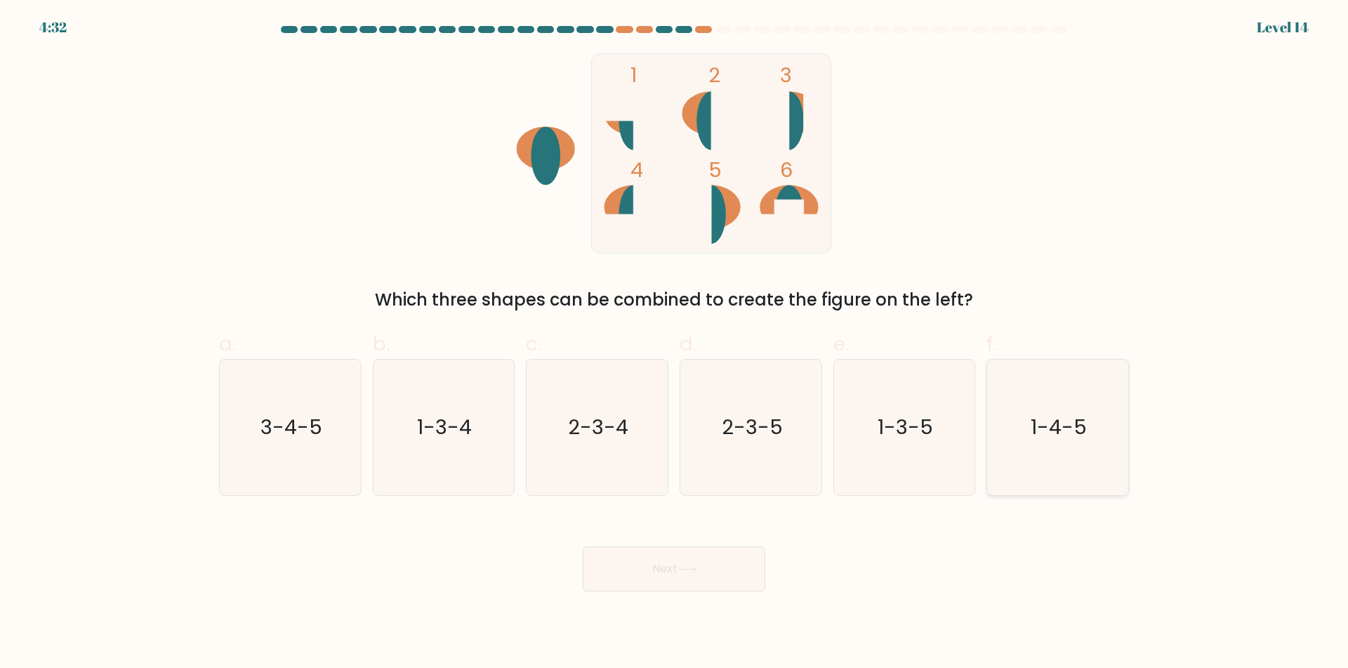
click at [1077, 425] on text "1-4-5" at bounding box center [1059, 427] width 56 height 28
click at [675, 343] on input "f. 1-4-5" at bounding box center [674, 338] width 1 height 9
radio input "true"
click at [717, 583] on button "Next" at bounding box center [674, 568] width 183 height 45
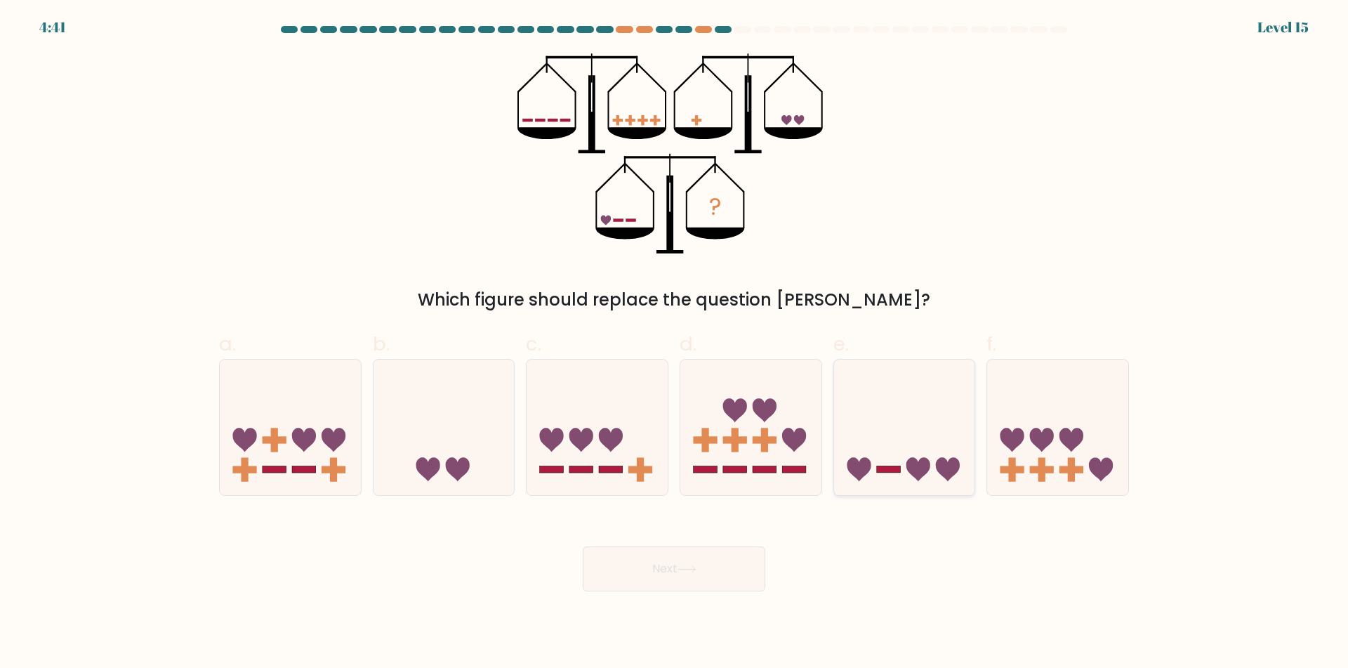
click at [923, 447] on icon at bounding box center [904, 427] width 141 height 117
click at [675, 343] on input "e." at bounding box center [674, 338] width 1 height 9
radio input "true"
click at [717, 581] on button "Next" at bounding box center [674, 568] width 183 height 45
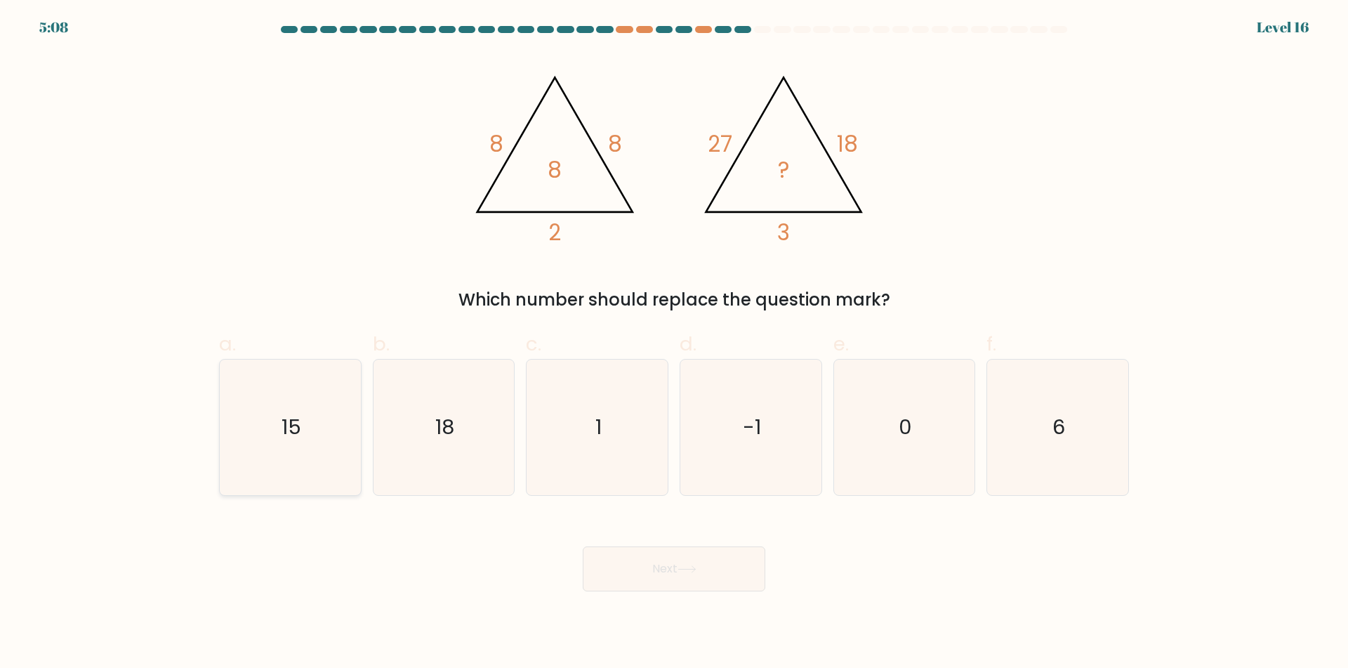
click at [345, 445] on icon "15" at bounding box center [290, 426] width 135 height 135
click at [674, 343] on input "a. 15" at bounding box center [674, 338] width 1 height 9
radio input "true"
click at [1097, 416] on icon "6" at bounding box center [1057, 426] width 135 height 135
click at [675, 343] on input "f. 6" at bounding box center [674, 338] width 1 height 9
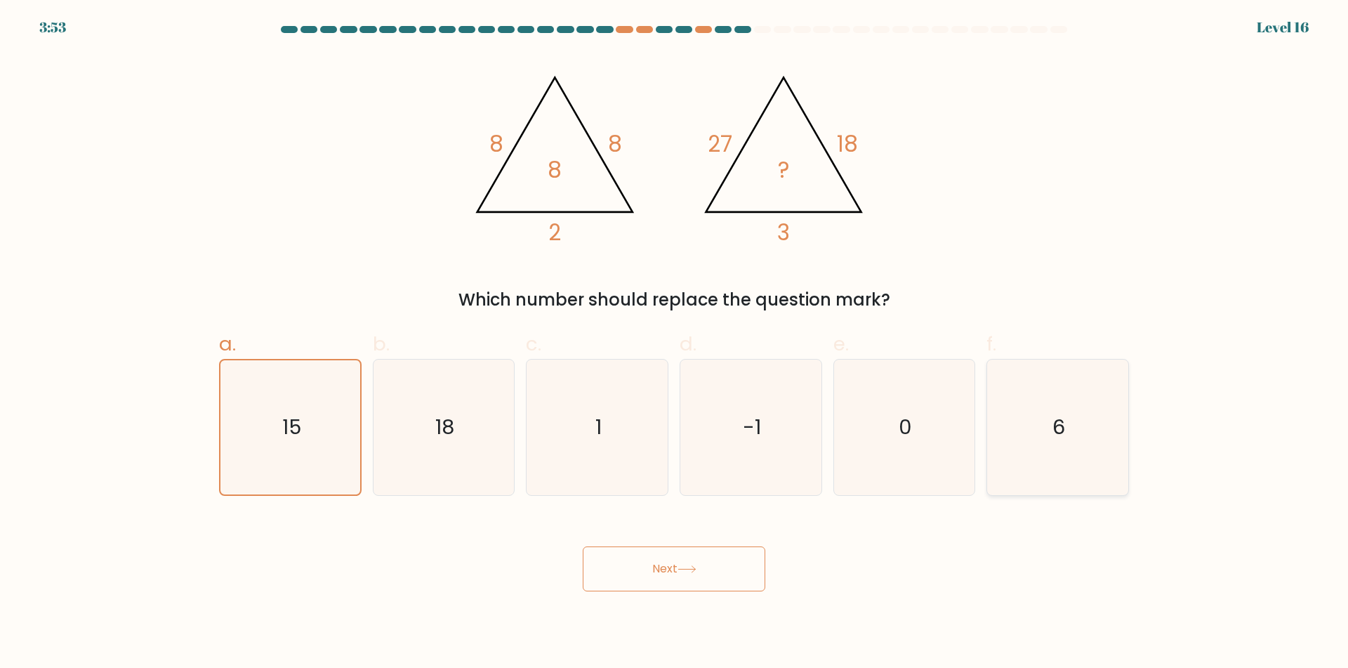
radio input "true"
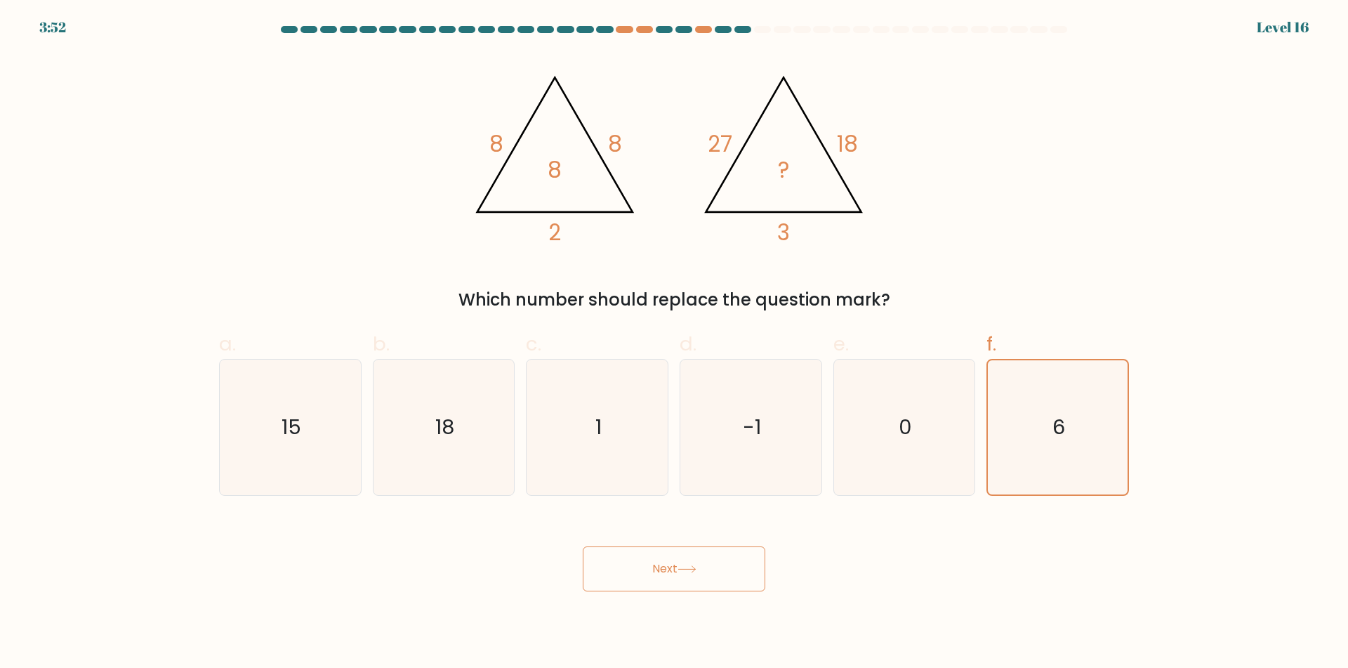
click at [747, 585] on button "Next" at bounding box center [674, 568] width 183 height 45
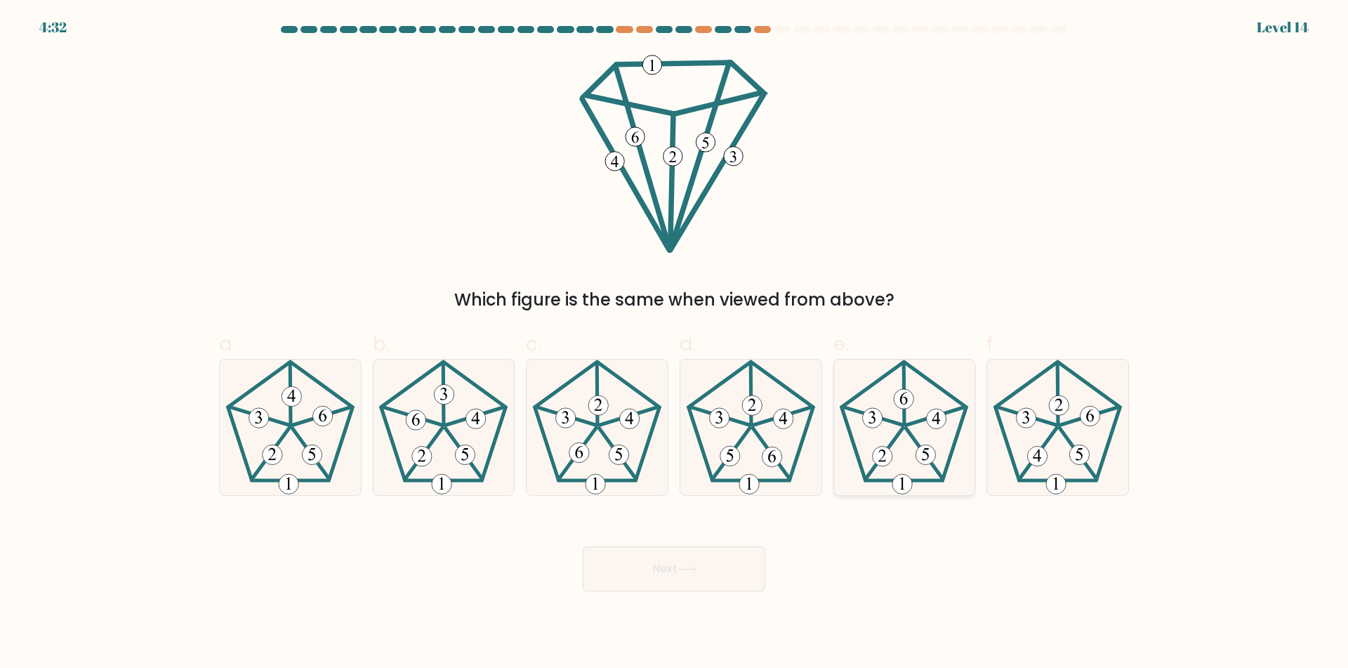
click at [968, 465] on icon at bounding box center [903, 426] width 135 height 135
click at [675, 343] on input "e." at bounding box center [674, 338] width 1 height 9
radio input "true"
click at [1042, 469] on icon at bounding box center [1057, 426] width 135 height 135
click at [675, 343] on input "f." at bounding box center [674, 338] width 1 height 9
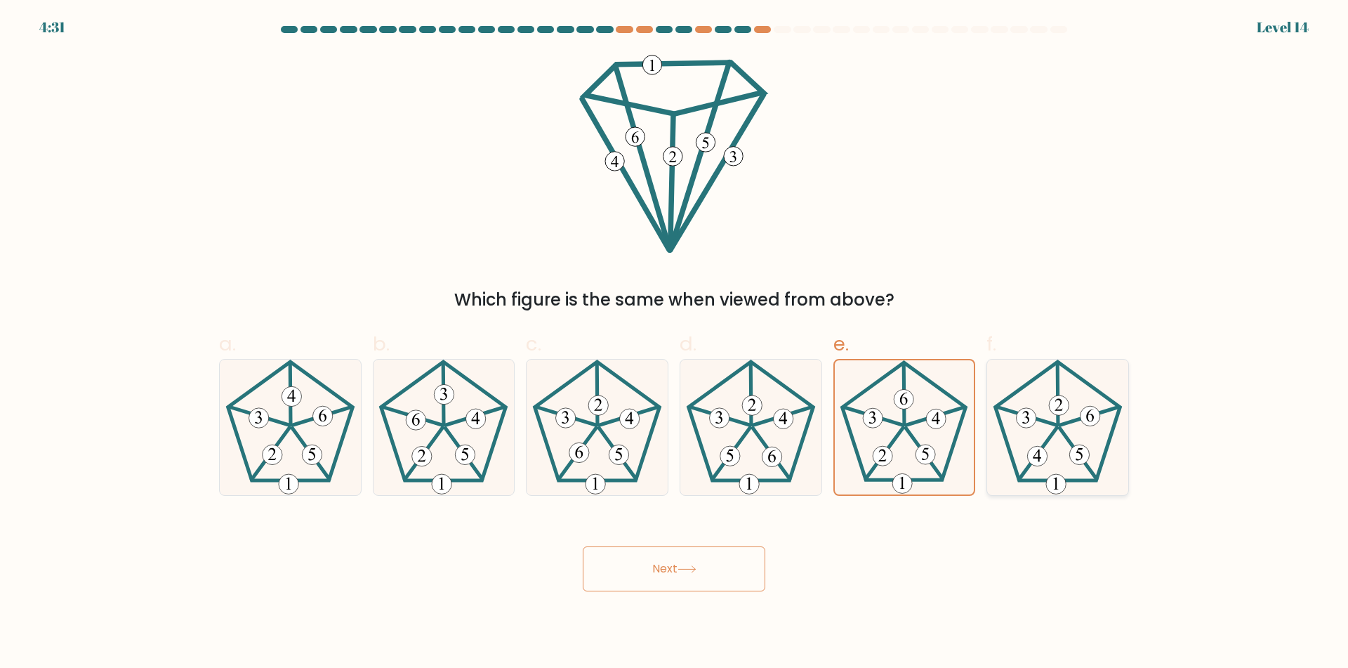
radio input "true"
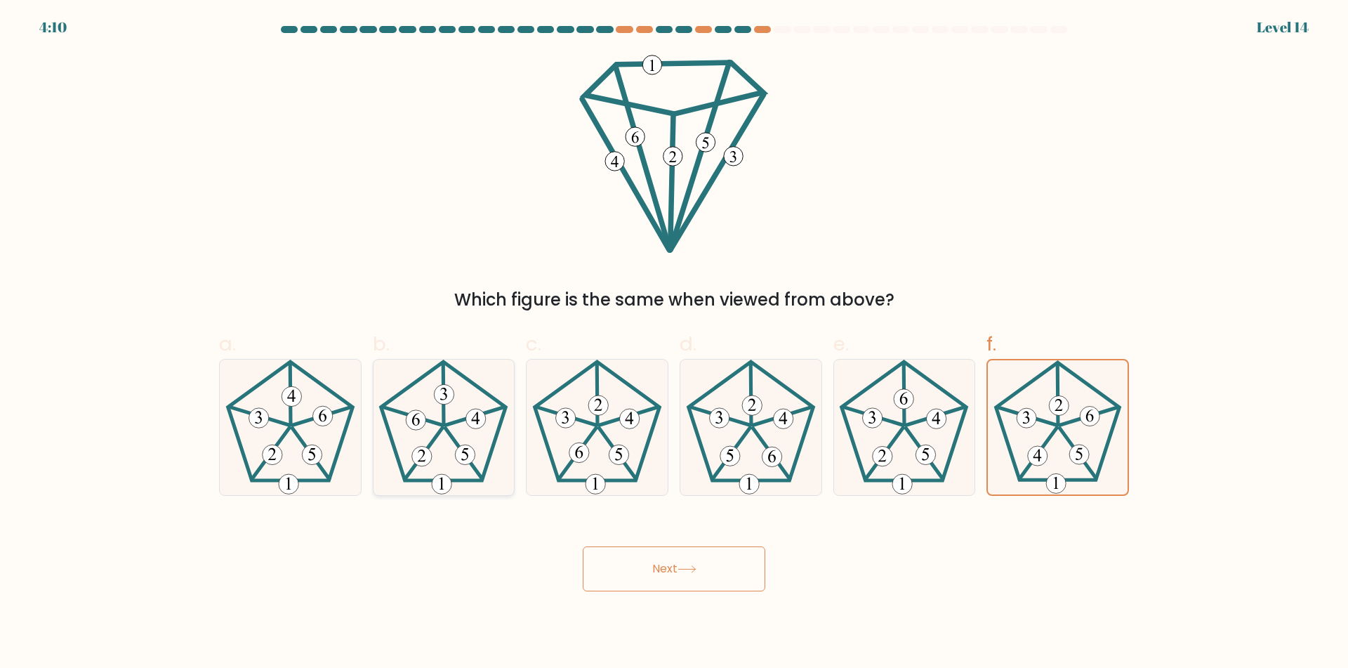
click at [437, 449] on icon at bounding box center [443, 426] width 135 height 135
click at [674, 343] on input "b." at bounding box center [674, 338] width 1 height 9
radio input "true"
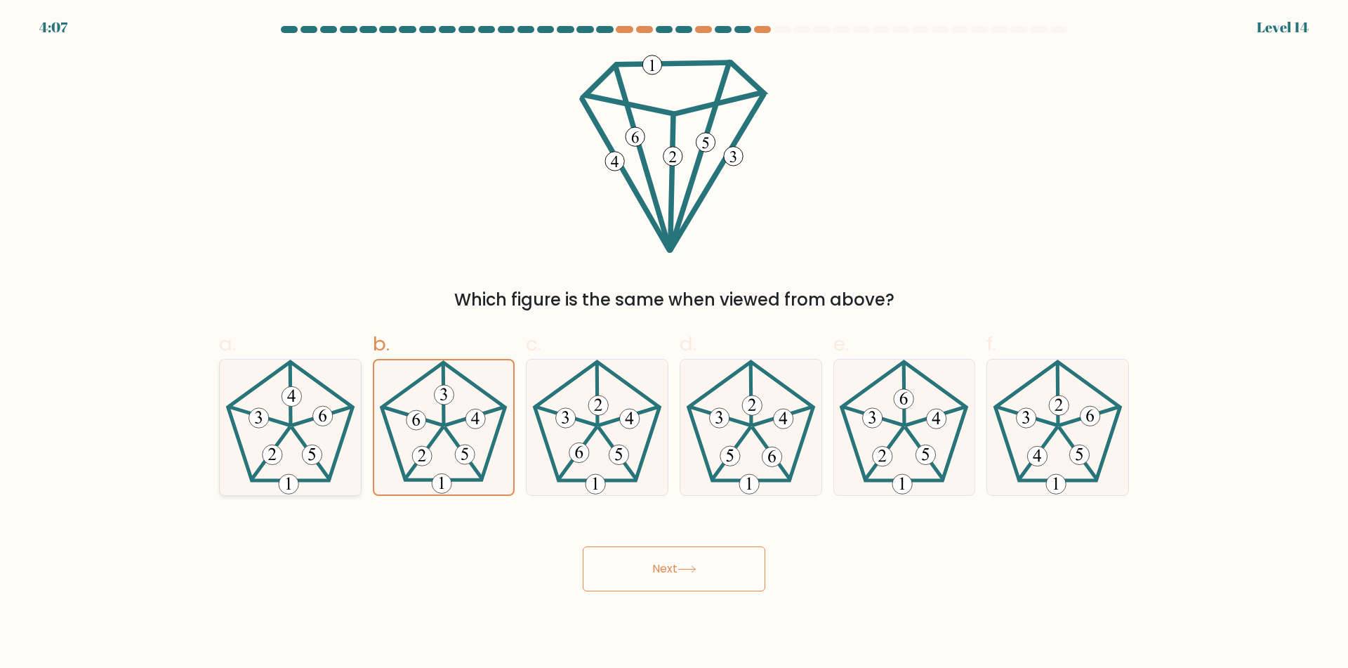
click at [321, 455] on 768 at bounding box center [312, 454] width 20 height 20
click at [674, 343] on input "a." at bounding box center [674, 338] width 1 height 9
radio input "true"
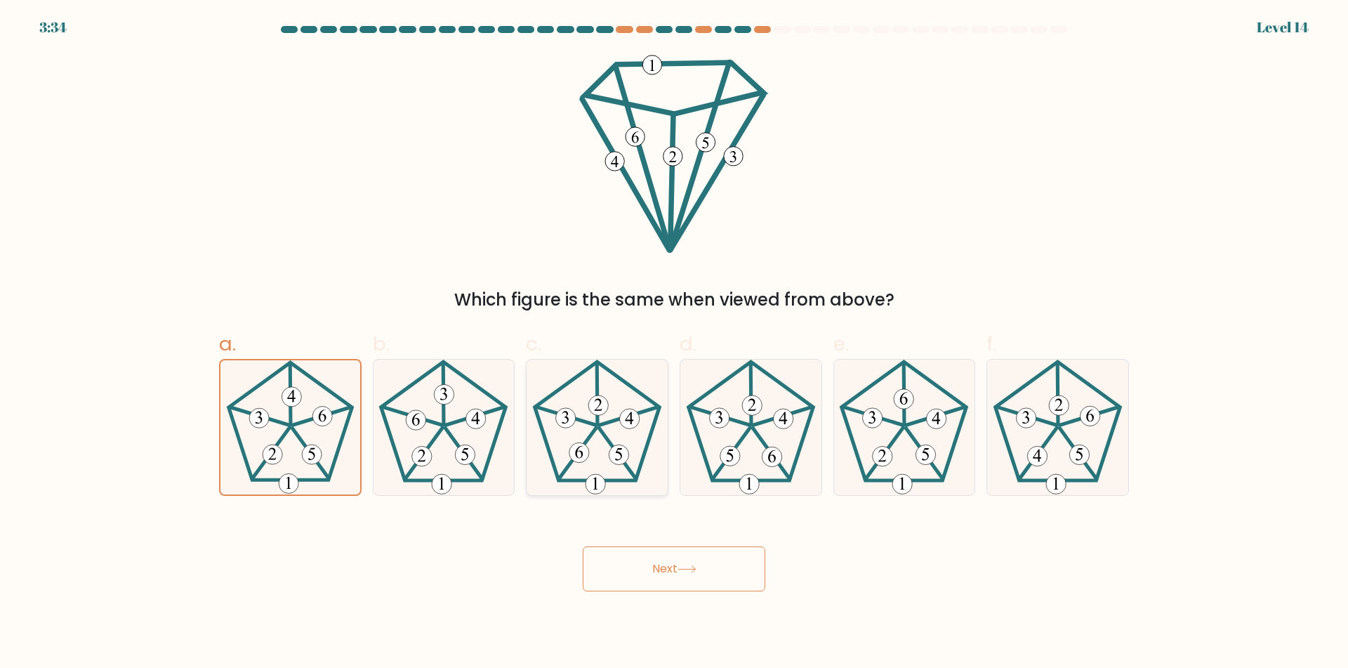
click at [623, 444] on icon at bounding box center [596, 426] width 135 height 135
click at [674, 343] on input "c." at bounding box center [674, 338] width 1 height 9
radio input "true"
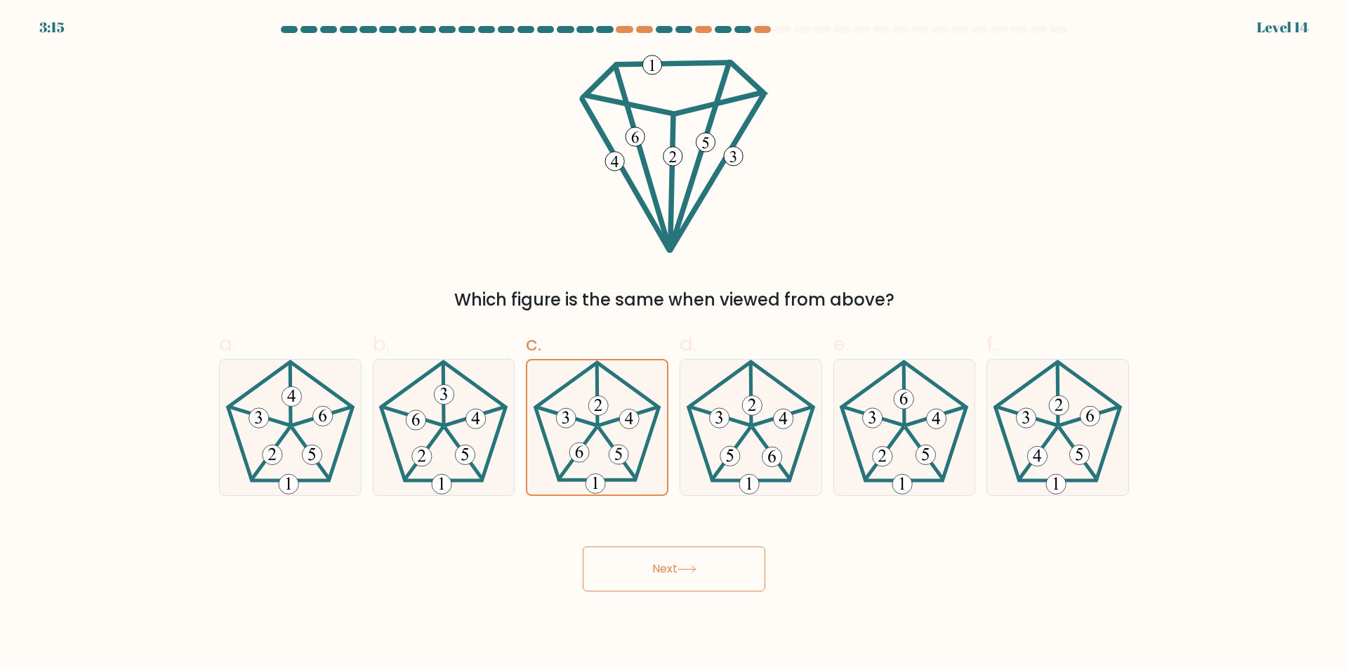
click at [632, 563] on button "Next" at bounding box center [674, 568] width 183 height 45
